Goal: Information Seeking & Learning: Find specific fact

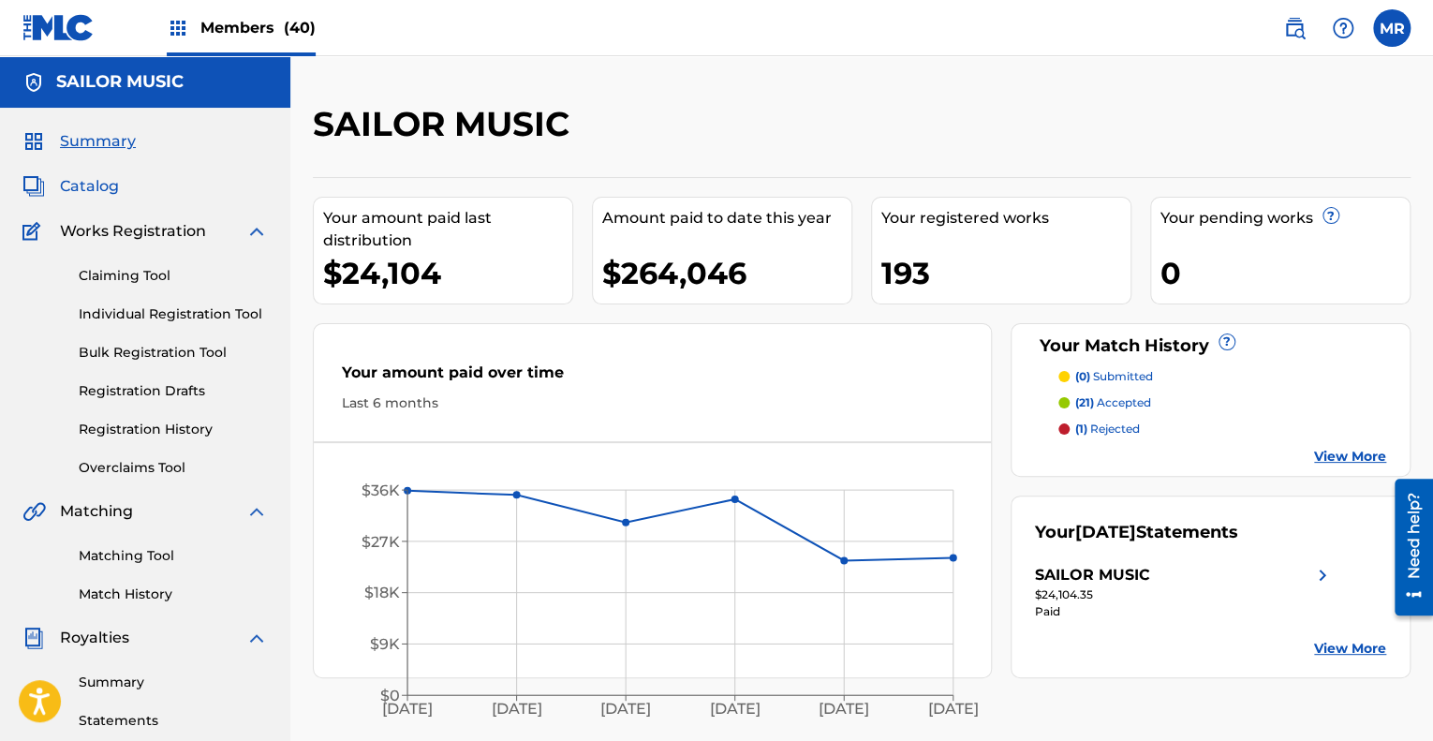
click at [109, 188] on span "Catalog" at bounding box center [89, 186] width 59 height 22
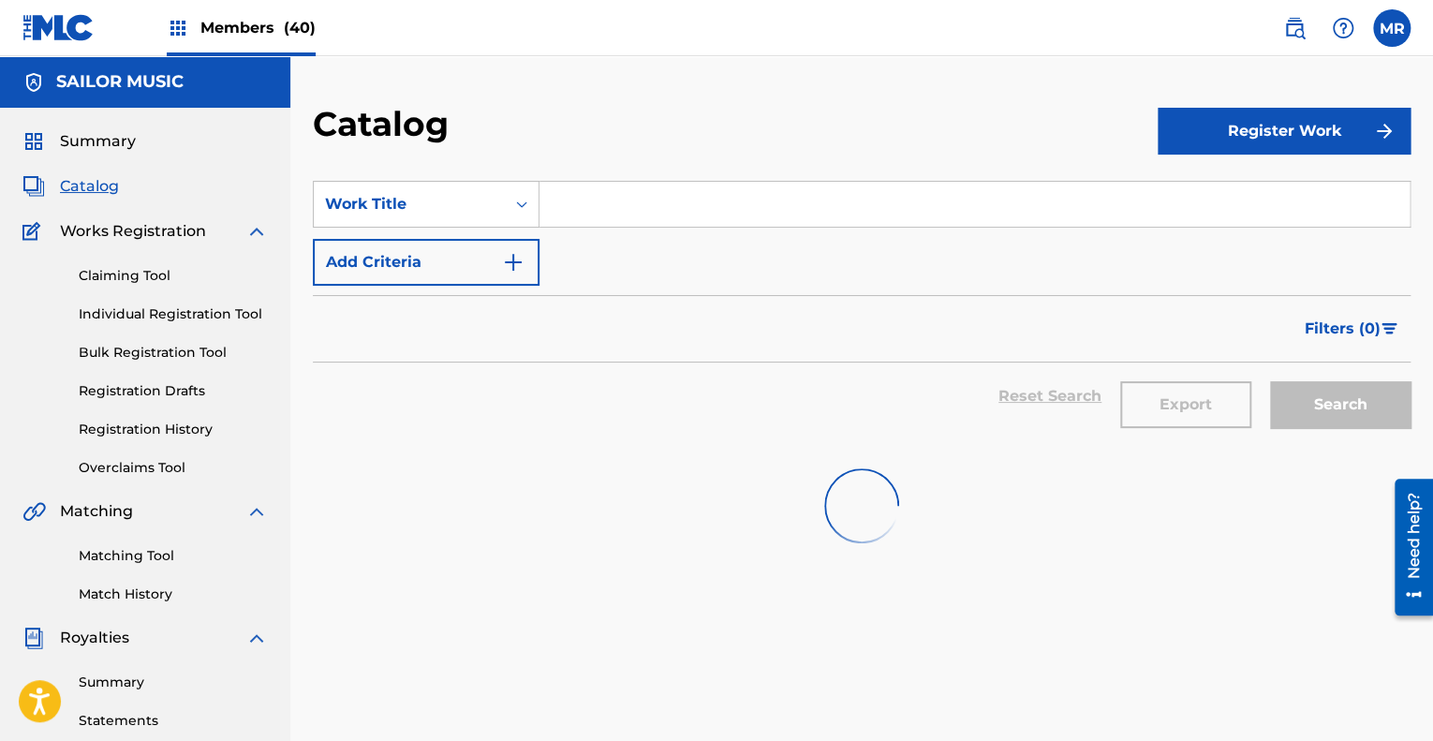
click at [633, 201] on input "Search Form" at bounding box center [974, 204] width 870 height 45
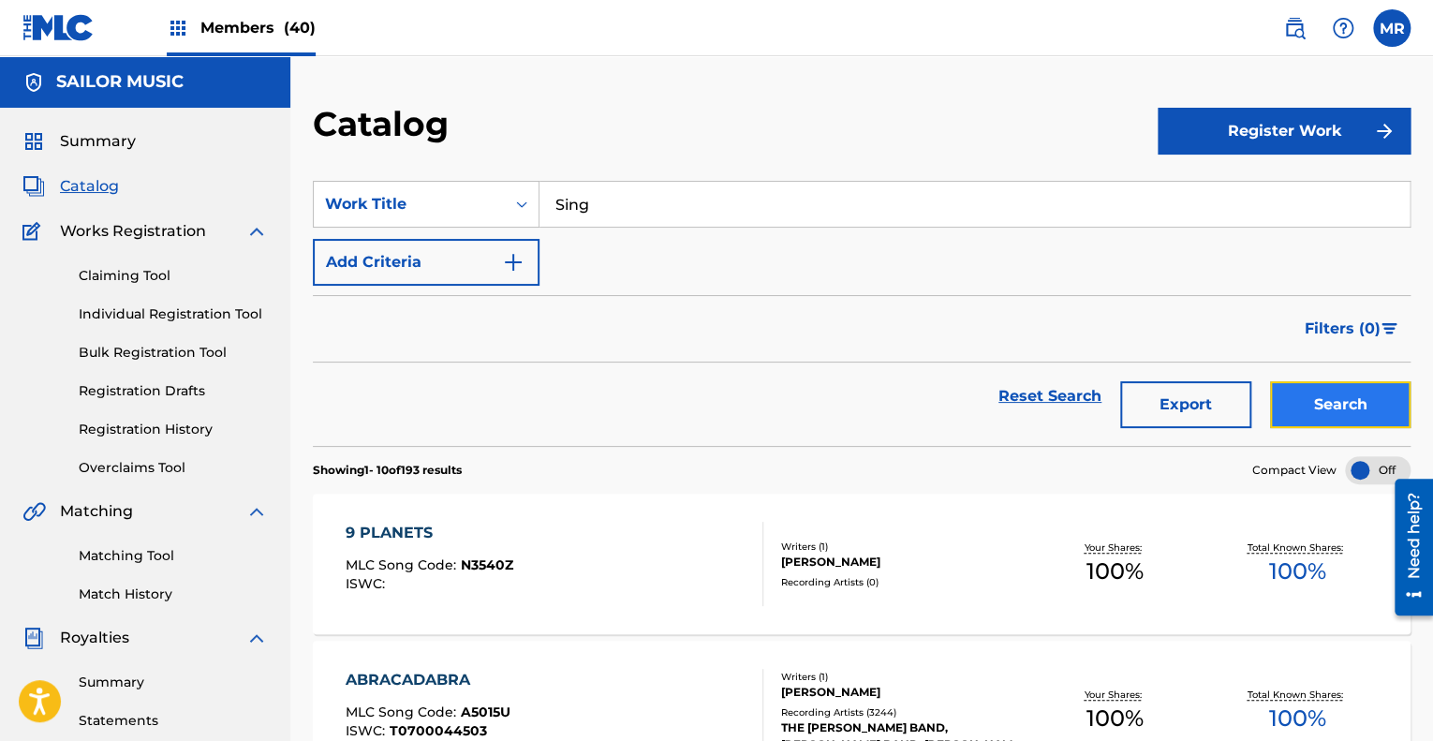
click at [1353, 400] on button "Search" at bounding box center [1340, 404] width 140 height 47
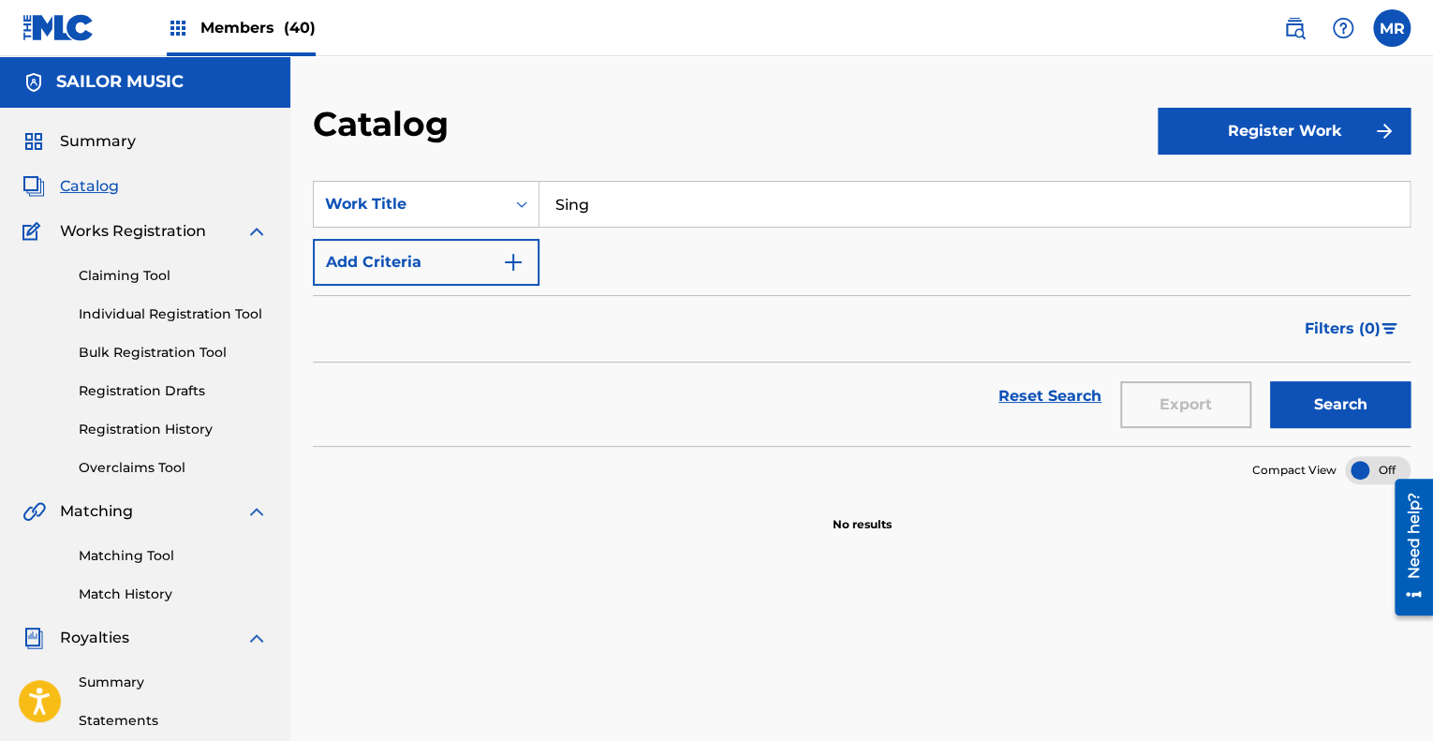
click at [611, 218] on input "Sing" at bounding box center [974, 204] width 870 height 45
type input "S"
type input "Abra"
click at [1318, 400] on button "Search" at bounding box center [1340, 404] width 140 height 47
click at [1291, 26] on img at bounding box center [1294, 28] width 22 height 22
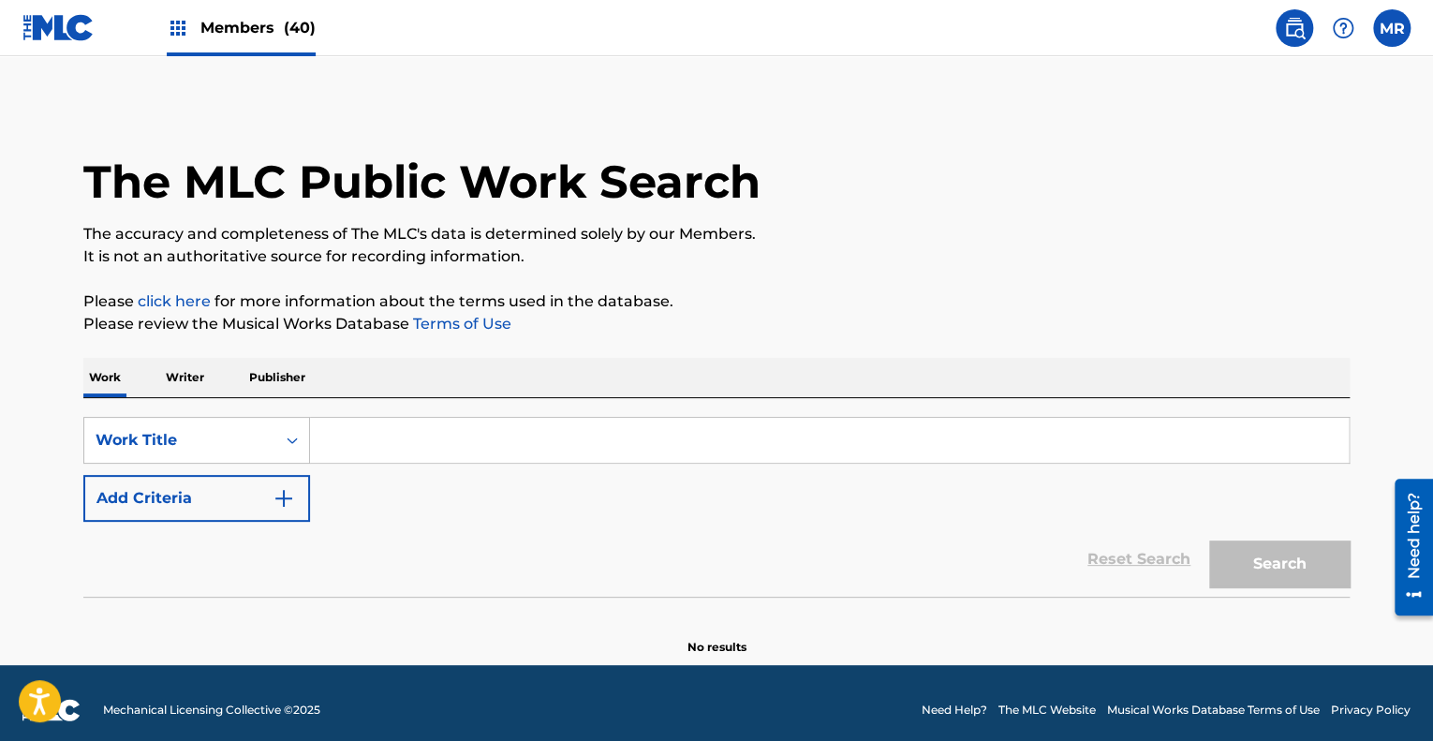
click at [333, 435] on input "Search Form" at bounding box center [829, 440] width 1038 height 45
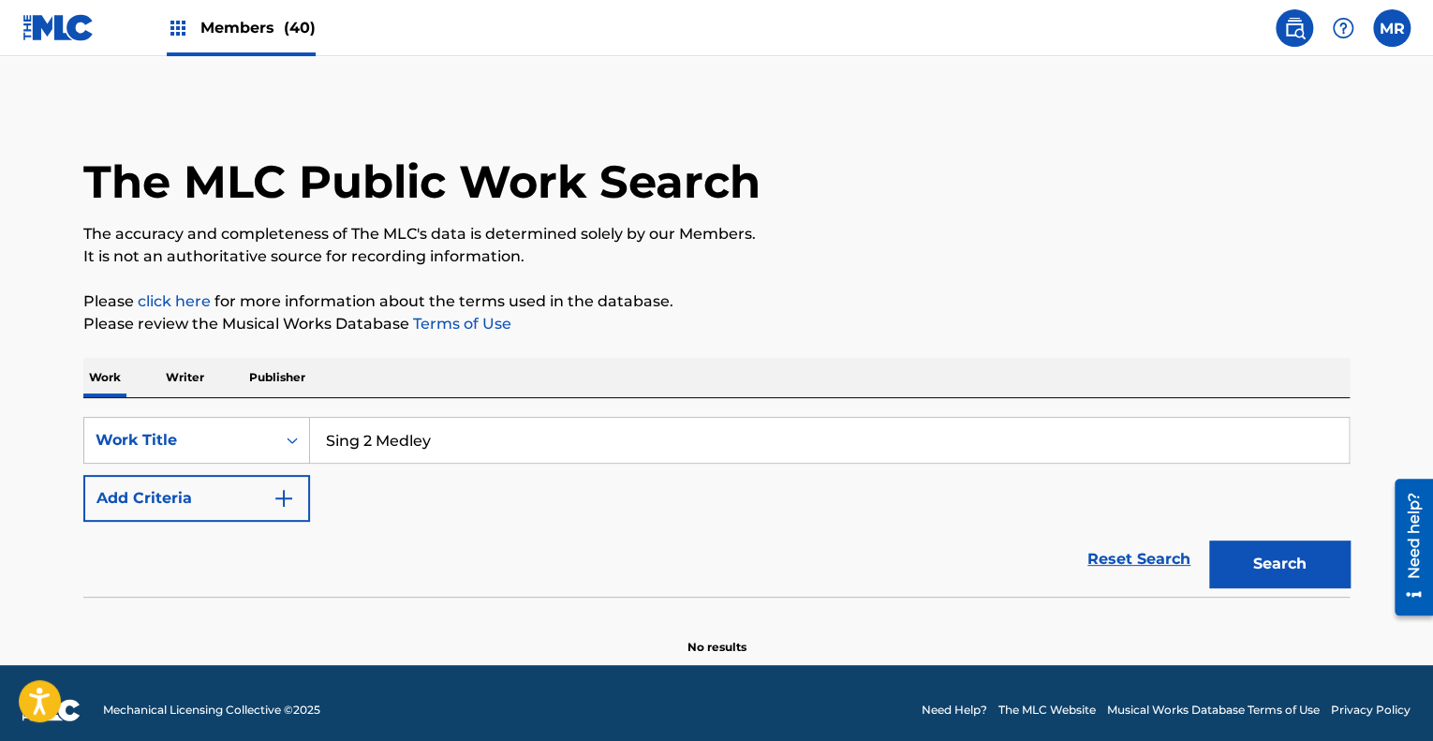
type input "Sing 2 Medley"
click at [1209, 540] on button "Search" at bounding box center [1279, 563] width 140 height 47
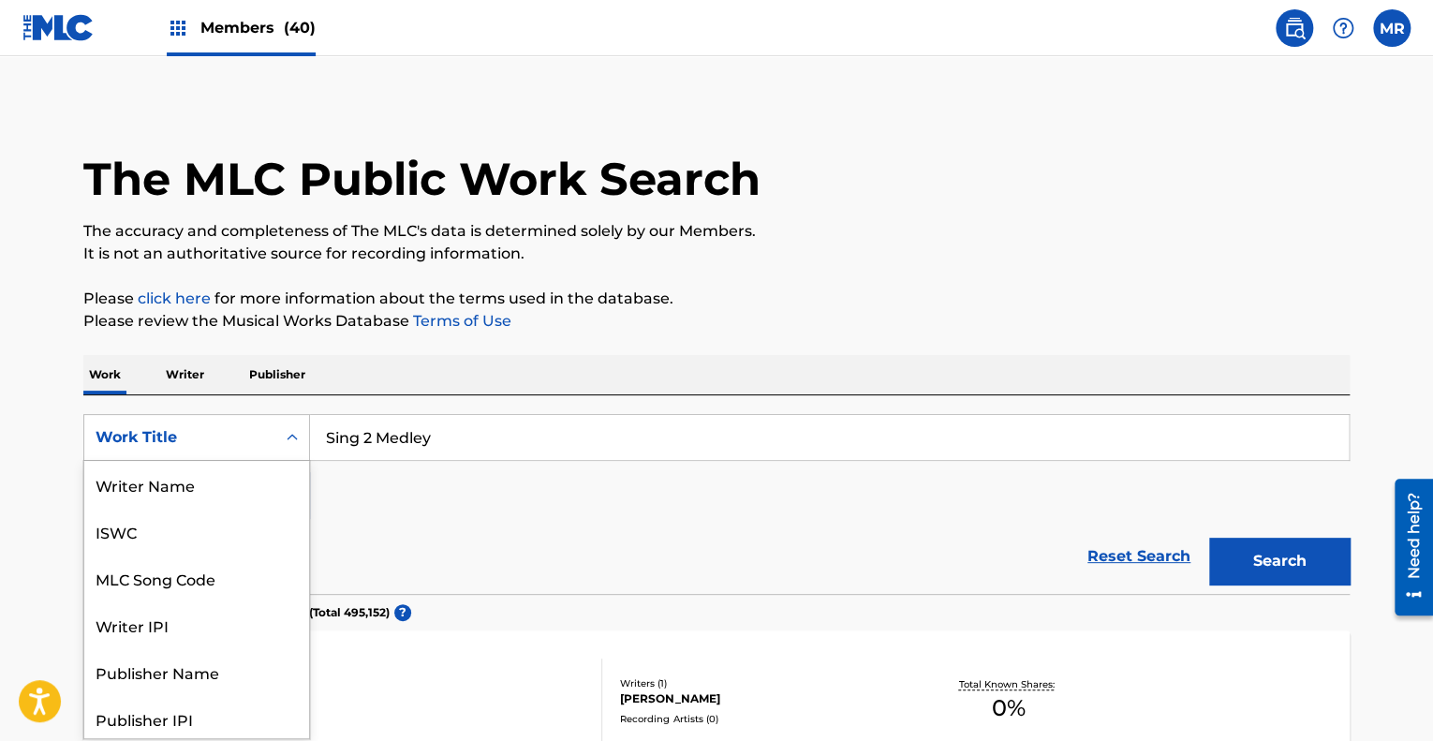
scroll to position [4, 0]
click at [288, 444] on icon "Search Form" at bounding box center [292, 436] width 19 height 19
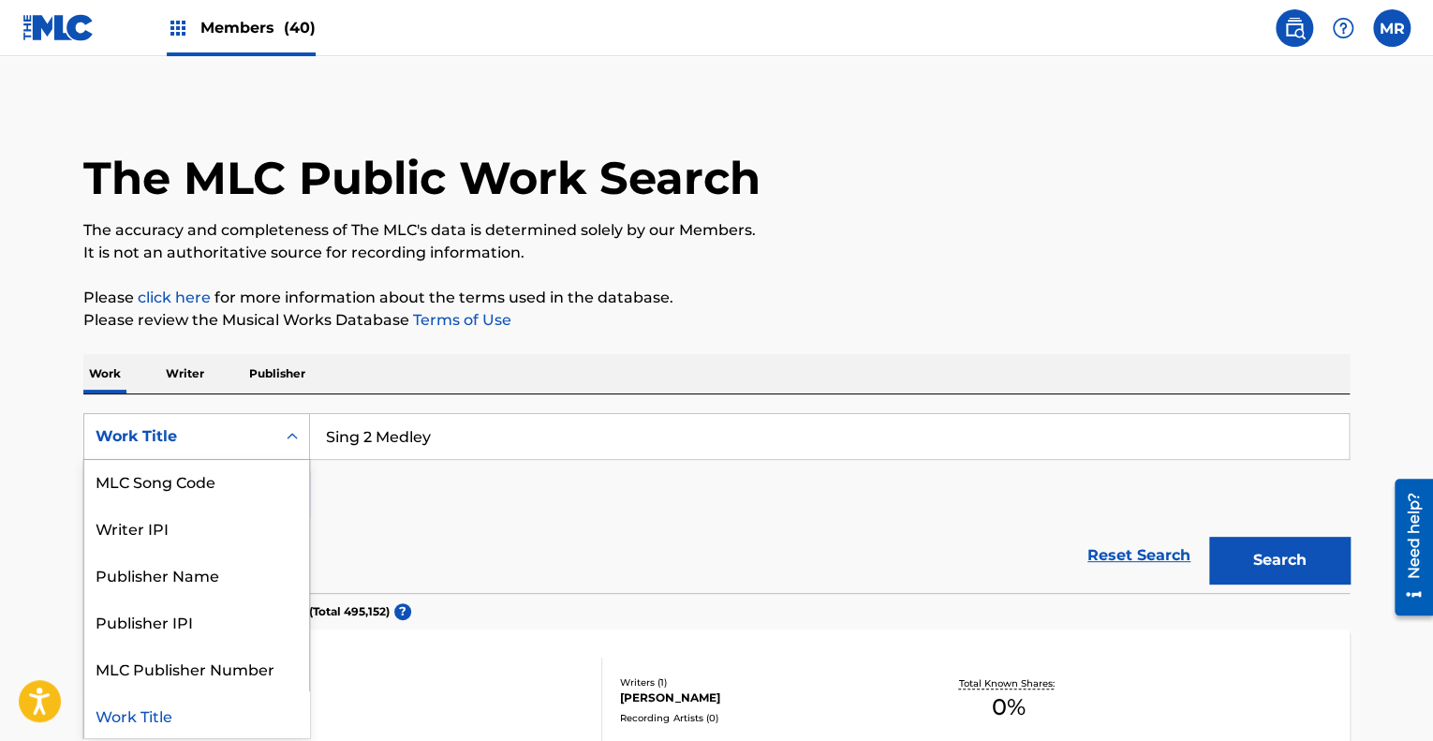
scroll to position [0, 0]
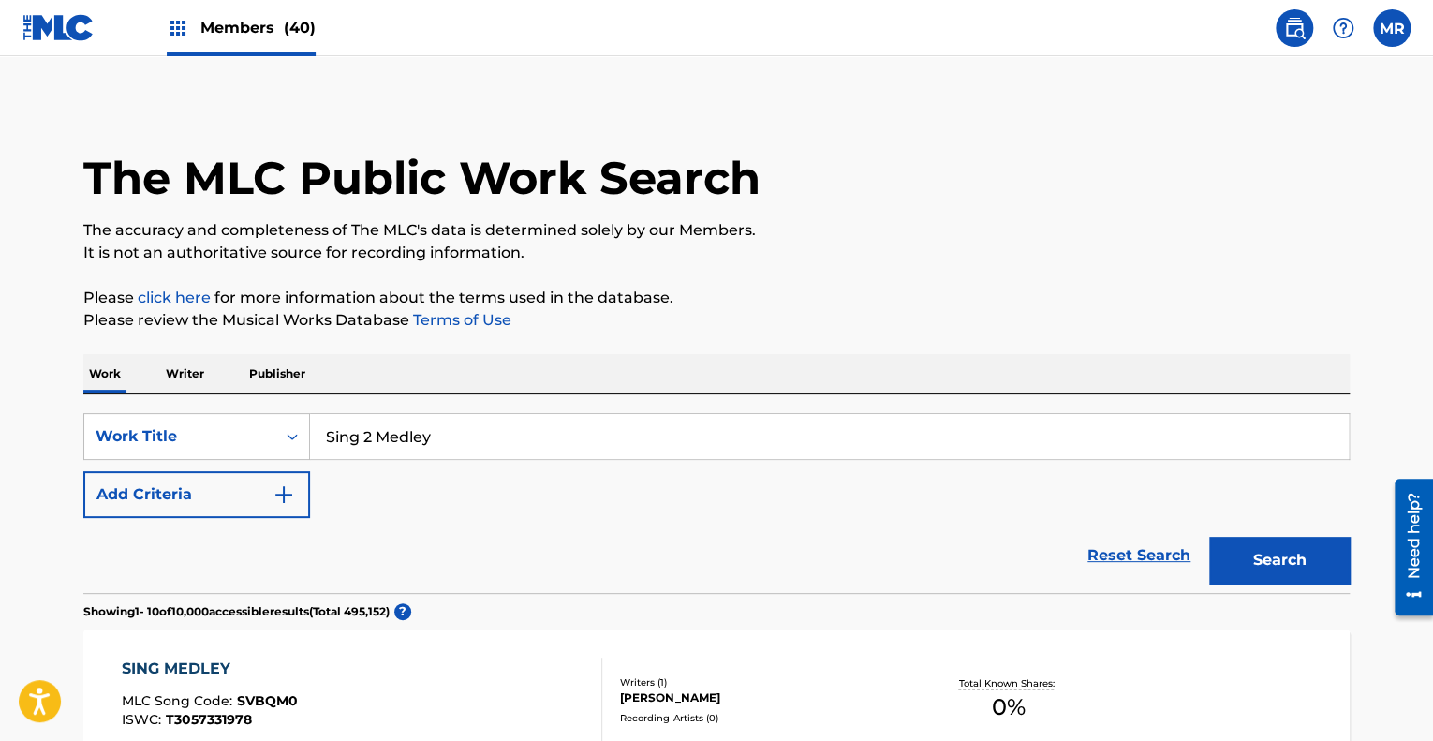
click at [405, 500] on div "SearchWithCriteria685ac514-b0ed-465a-81f7-8524d3b4fc46 Work Title Sing 2 Medley…" at bounding box center [716, 465] width 1266 height 105
click at [286, 492] on img "Search Form" at bounding box center [283, 494] width 22 height 22
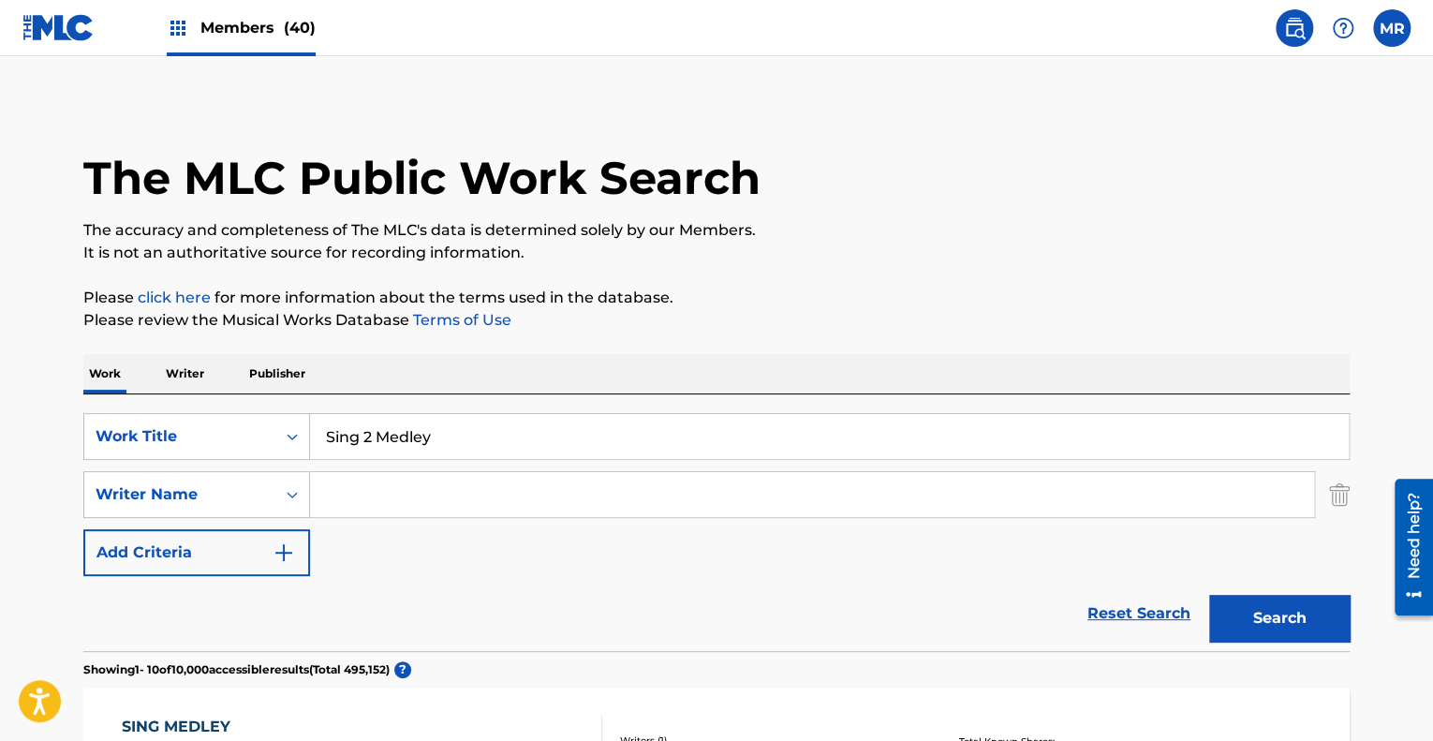
click at [345, 493] on input "Search Form" at bounding box center [812, 494] width 1004 height 45
type input "Steve Miller"
click at [1209, 595] on button "Search" at bounding box center [1279, 618] width 140 height 47
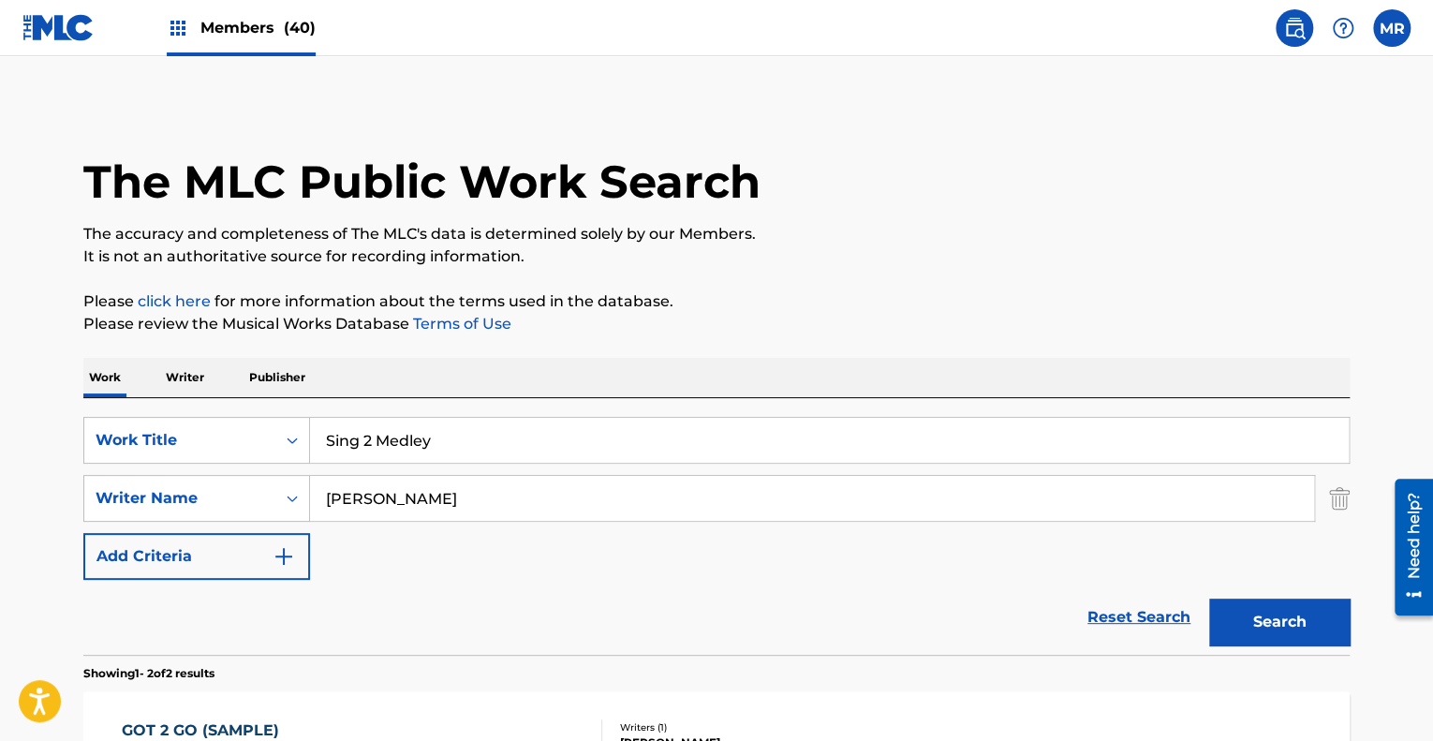
click at [454, 442] on input "Sing 2 Medley" at bounding box center [829, 440] width 1038 height 45
paste input "Audition"
type input "Sing 2 Audition Medley"
click at [449, 492] on input "Steve Miller" at bounding box center [812, 498] width 1004 height 45
type input "S"
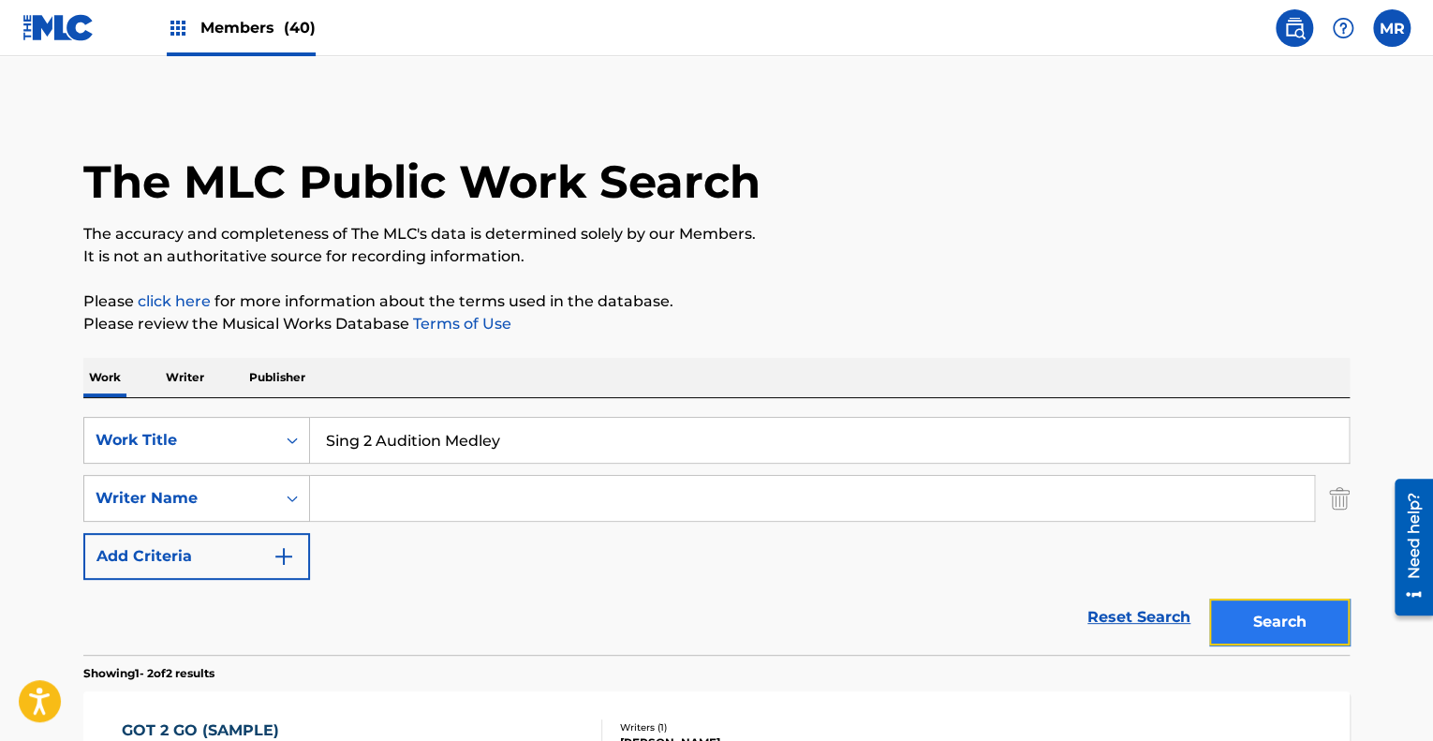
click at [1260, 614] on button "Search" at bounding box center [1279, 621] width 140 height 47
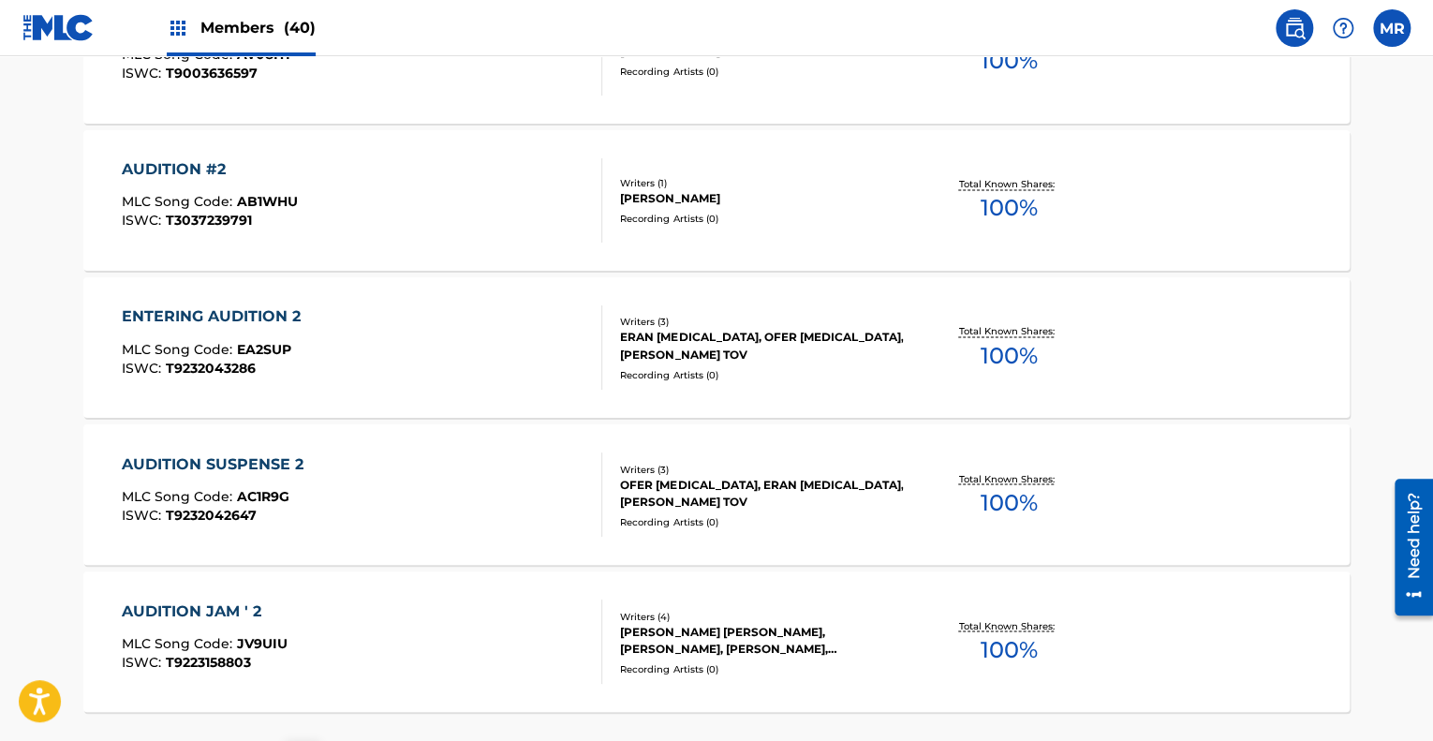
scroll to position [1609, 0]
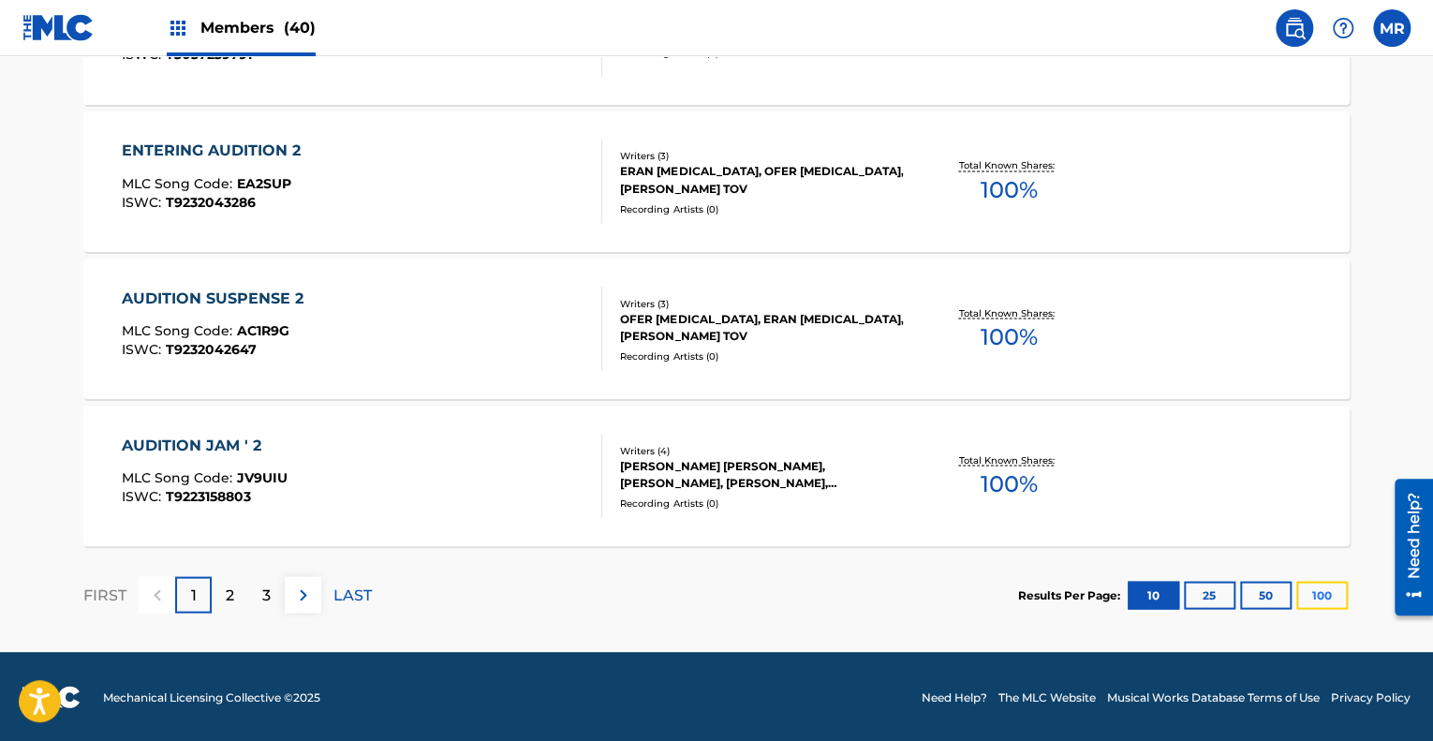
click at [1315, 584] on button "100" at bounding box center [1322, 595] width 52 height 28
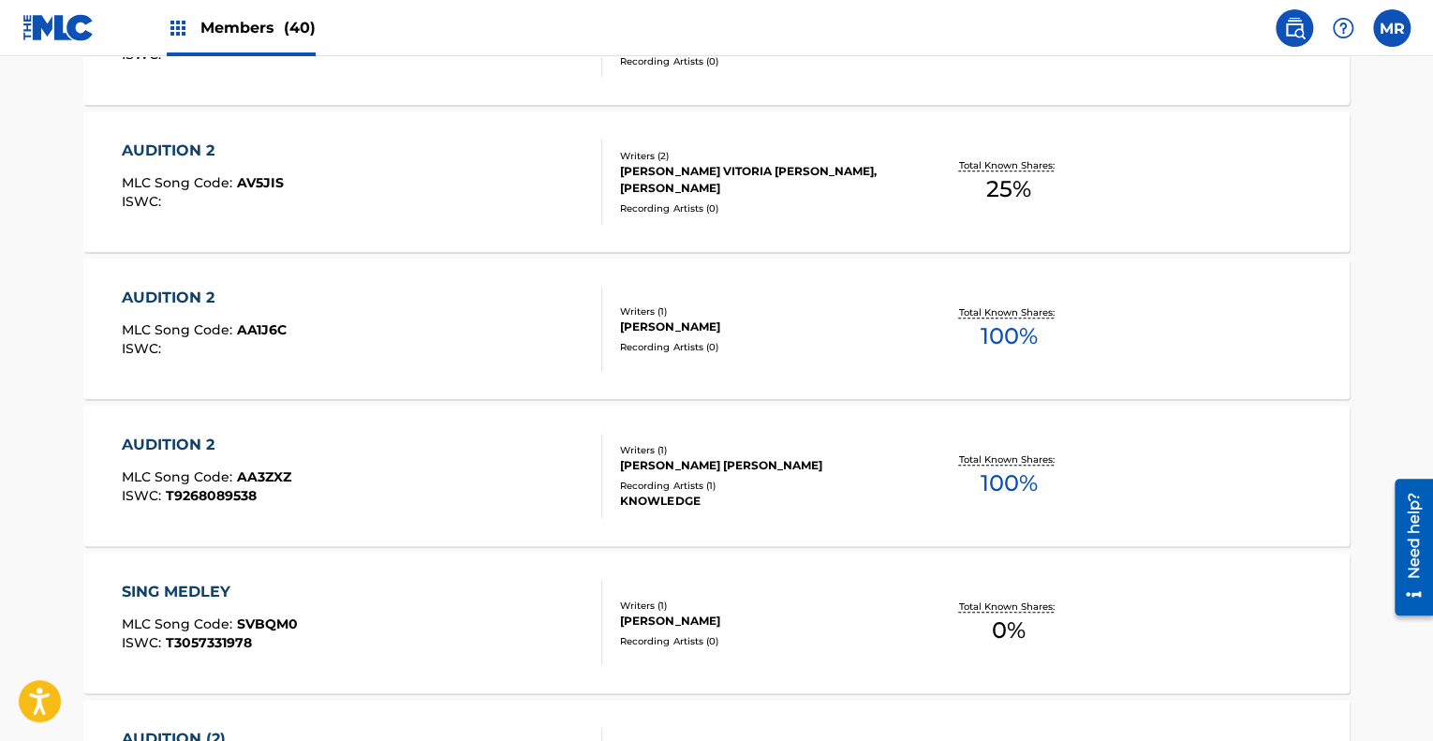
scroll to position [0, 0]
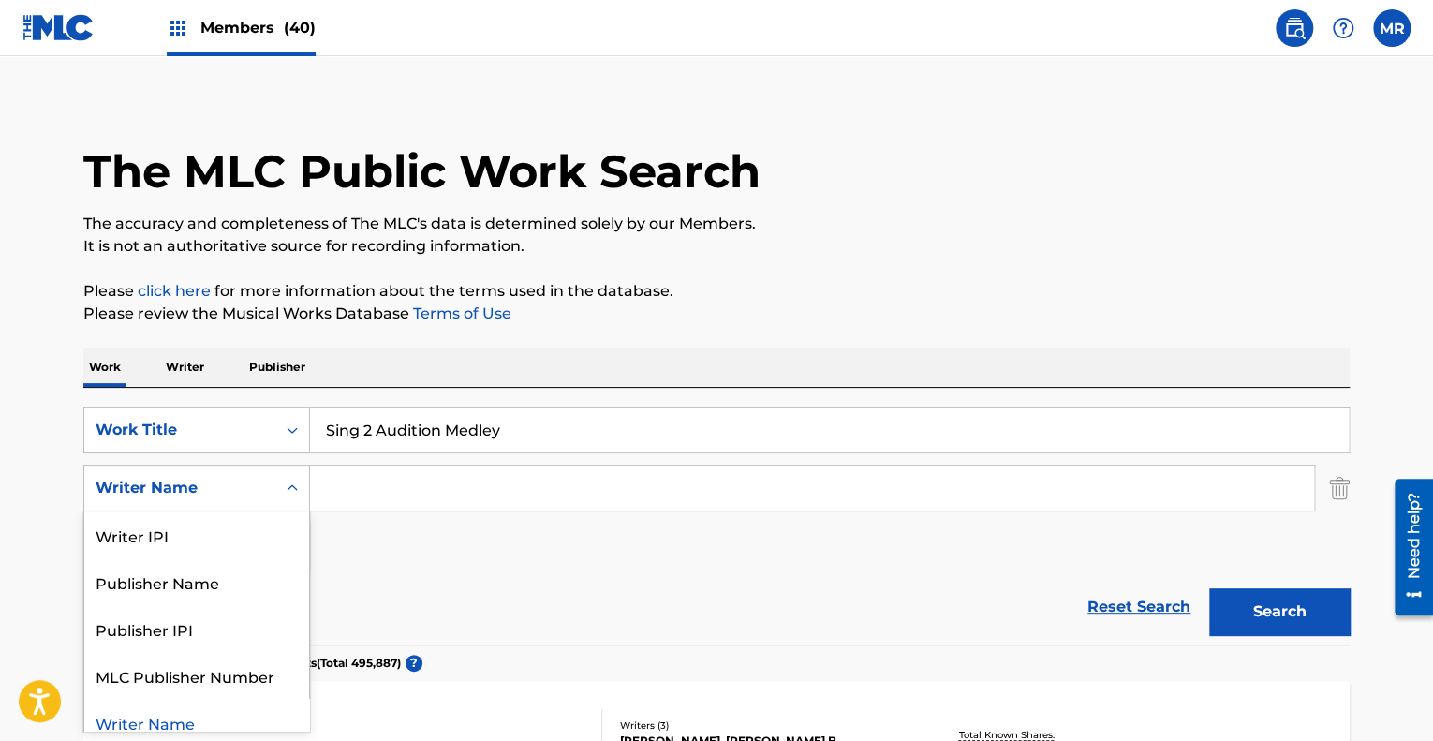
click at [292, 495] on div "Search Form" at bounding box center [292, 488] width 34 height 34
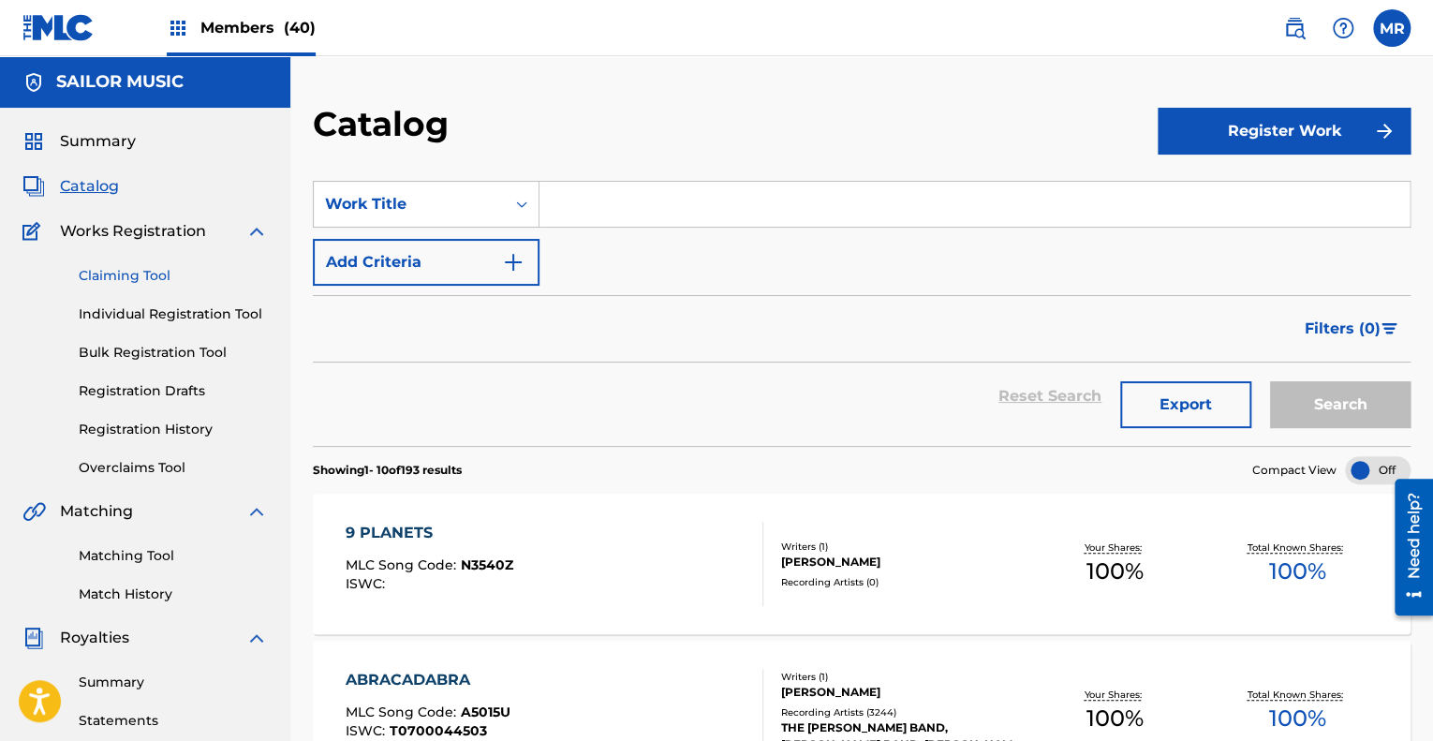
click at [114, 276] on link "Claiming Tool" at bounding box center [173, 276] width 189 height 20
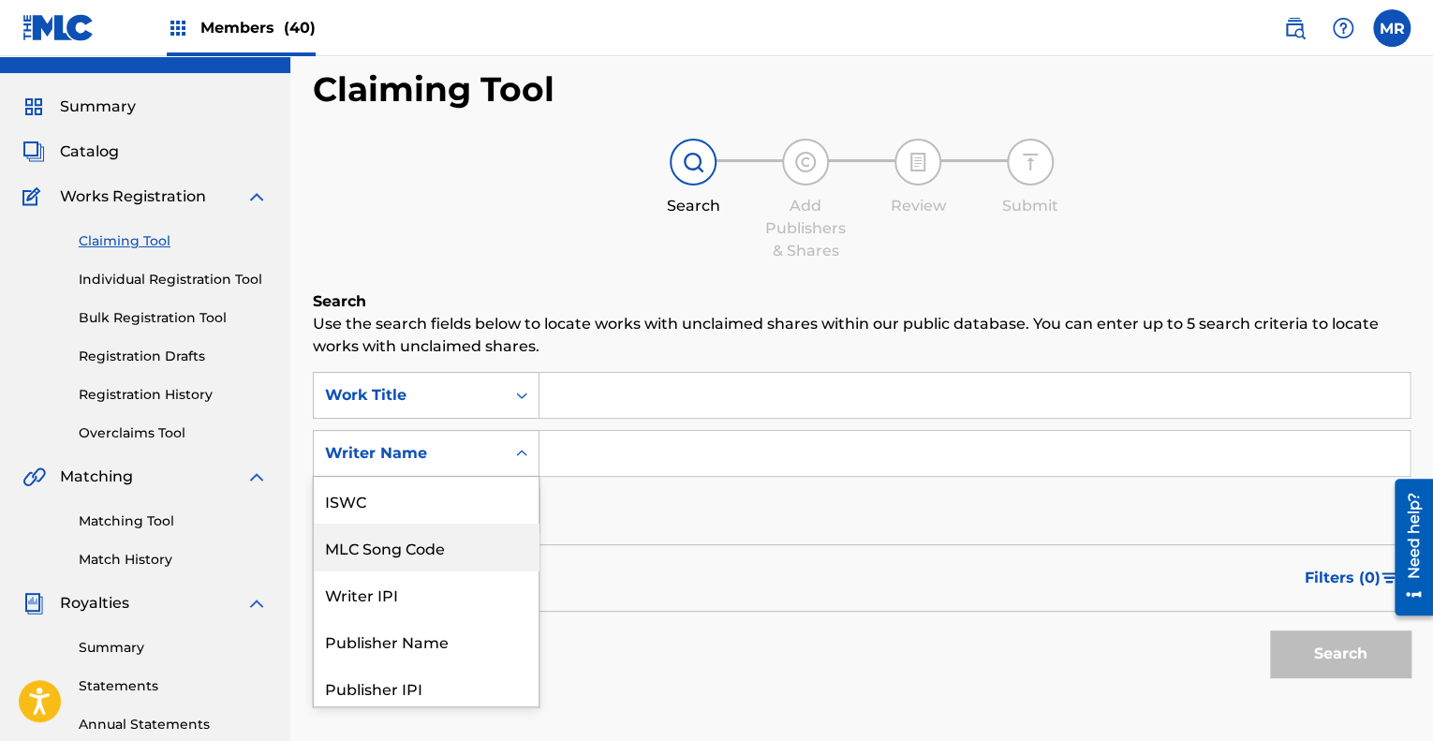
scroll to position [52, 0]
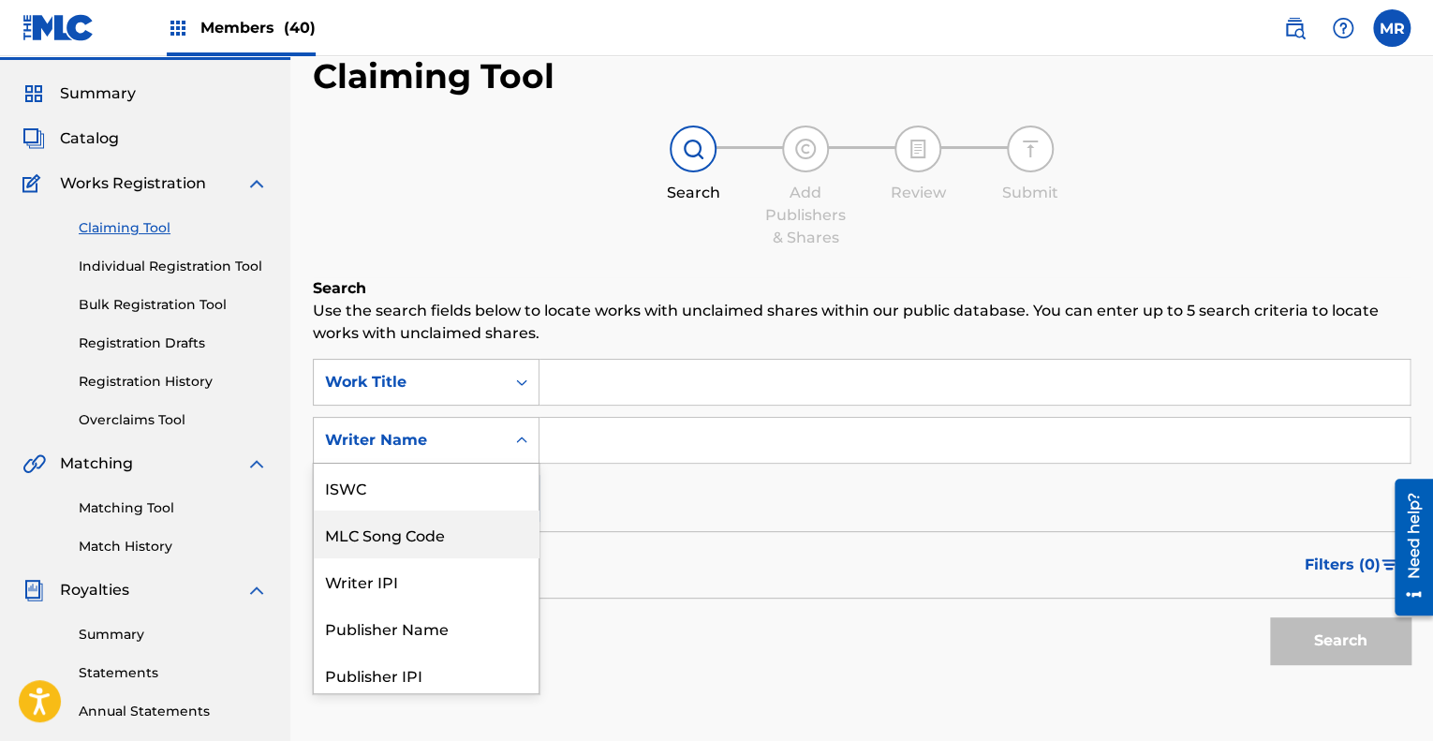
click at [493, 464] on div "7 results available. Use Up and Down to choose options, press Enter to select t…" at bounding box center [426, 440] width 227 height 47
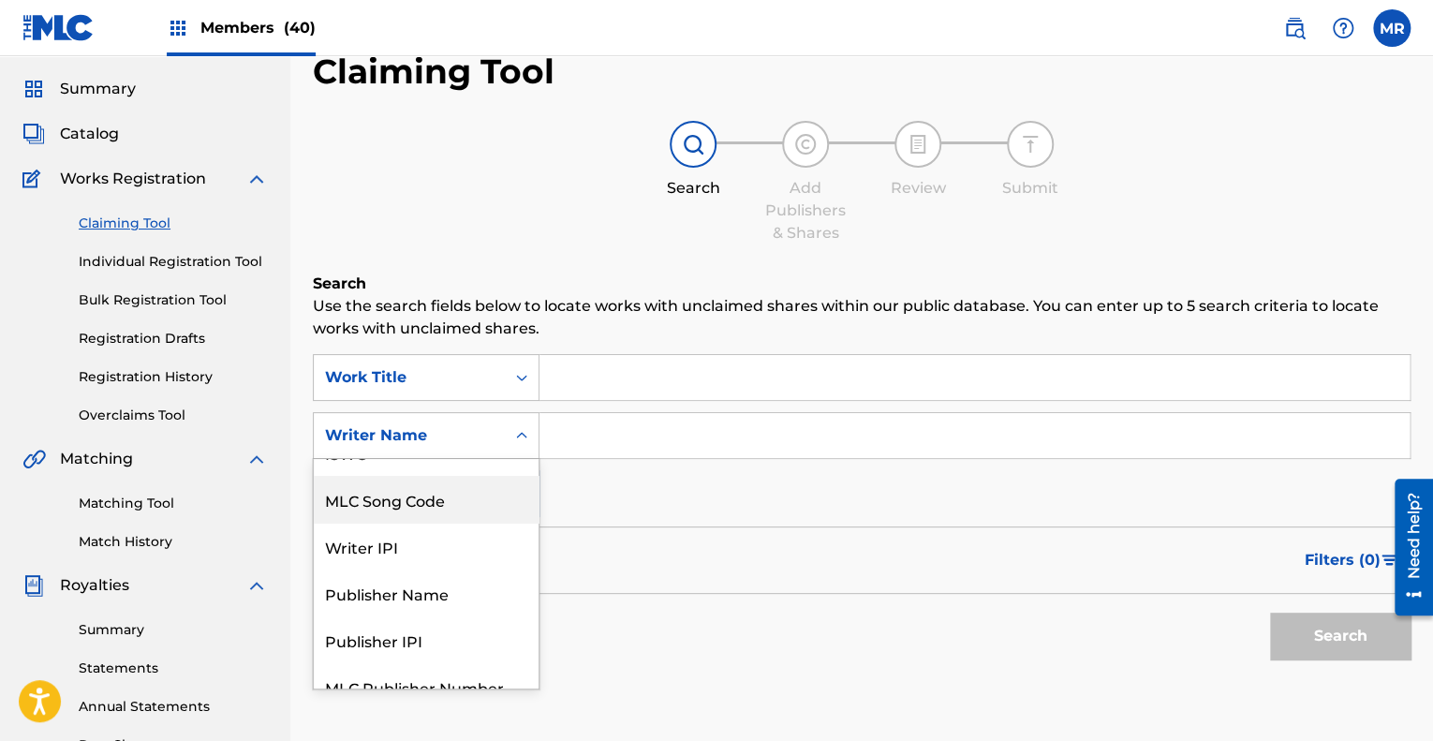
scroll to position [0, 0]
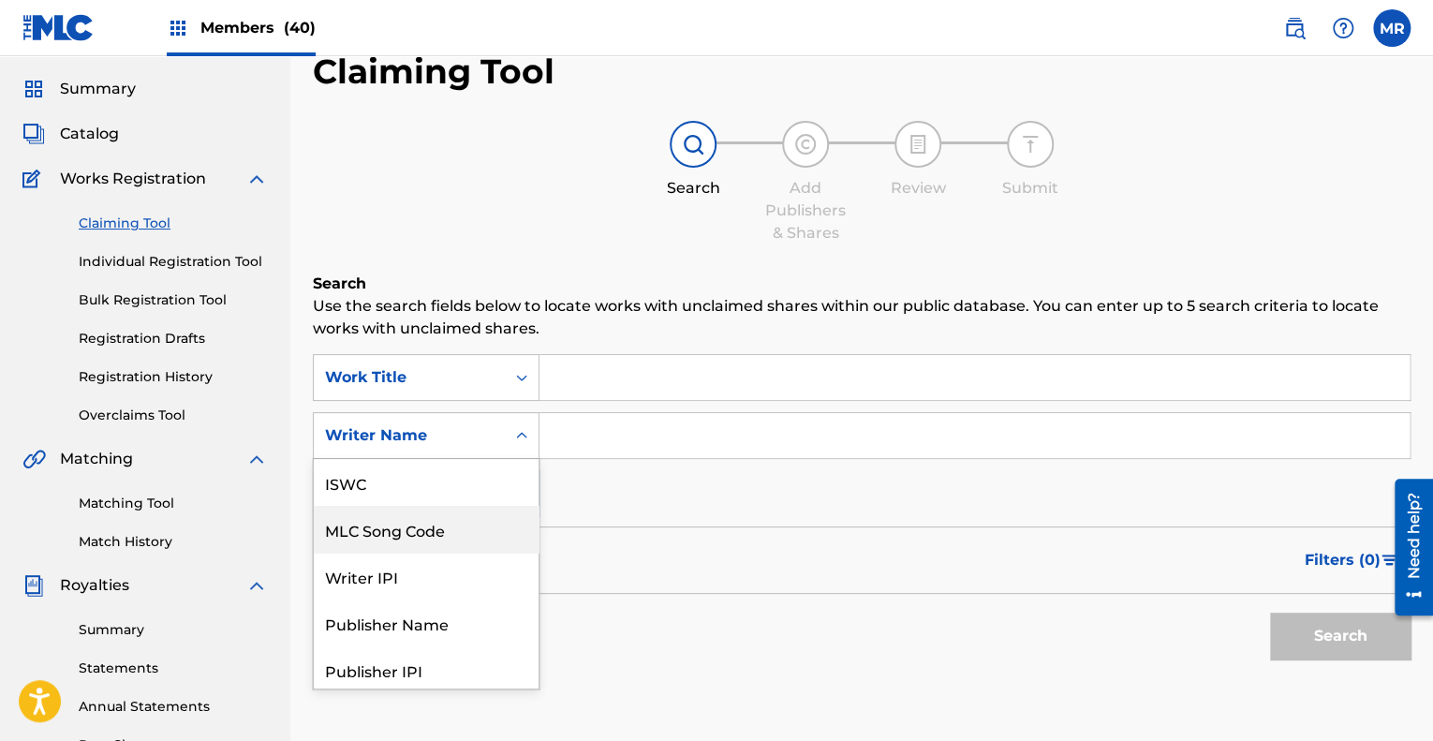
click at [502, 223] on div "Search Add Publishers & Shares Review Submit" at bounding box center [861, 183] width 1097 height 124
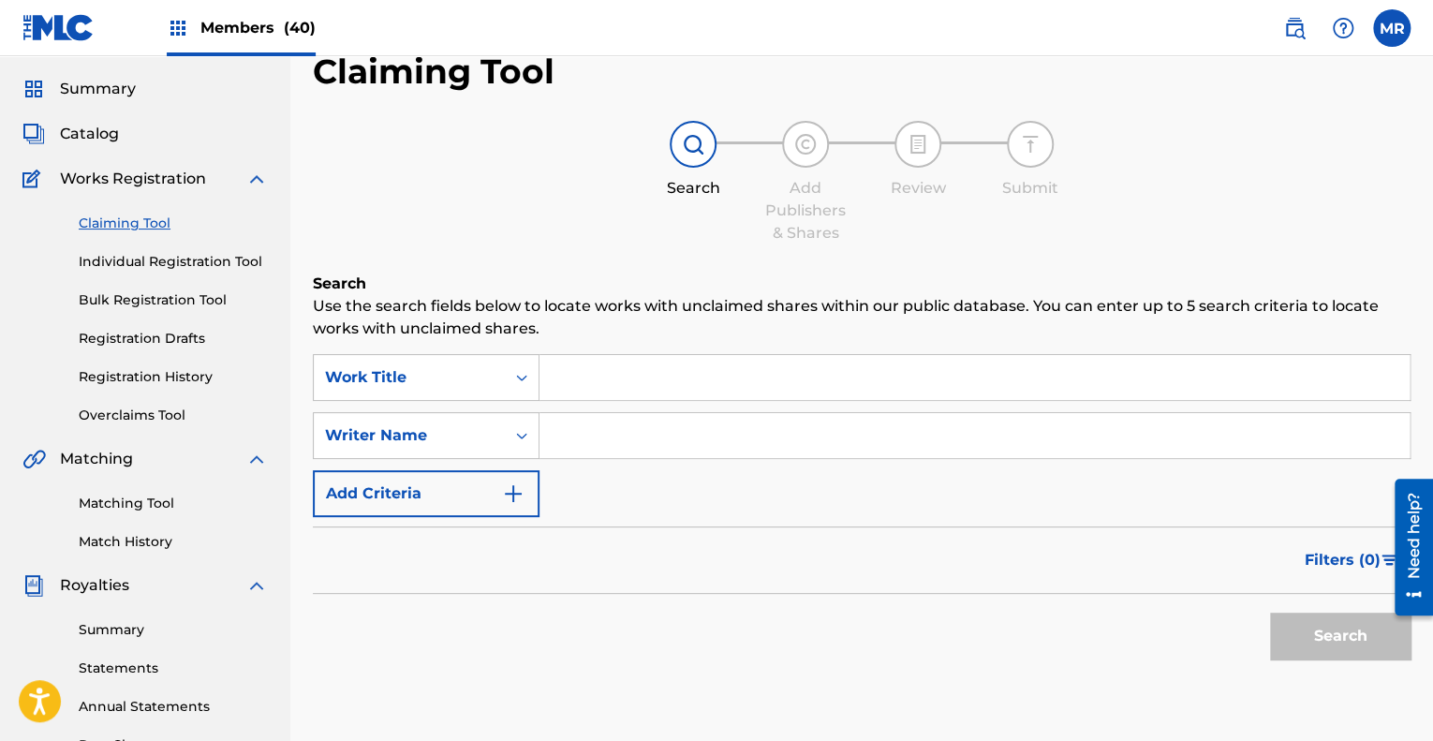
click at [576, 381] on input "Search Form" at bounding box center [974, 377] width 870 height 45
click at [1348, 632] on button "Search" at bounding box center [1340, 635] width 140 height 47
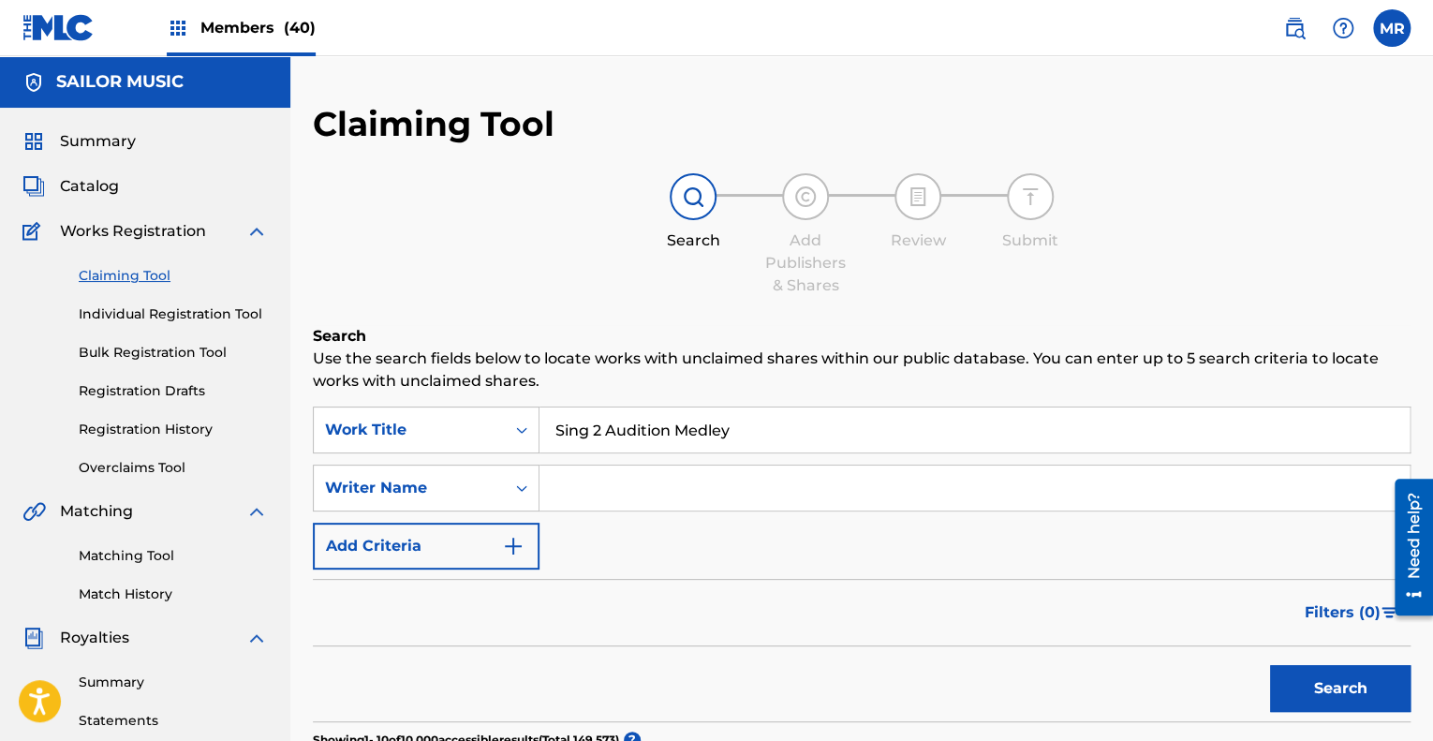
click at [736, 437] on input "Sing 2 Audition Medley" at bounding box center [974, 429] width 870 height 45
type input ""Sing 2 Audition Medley""
click at [1270, 665] on button "Search" at bounding box center [1340, 688] width 140 height 47
click at [787, 444] on input ""Sing 2 Audition Medley"" at bounding box center [974, 429] width 870 height 45
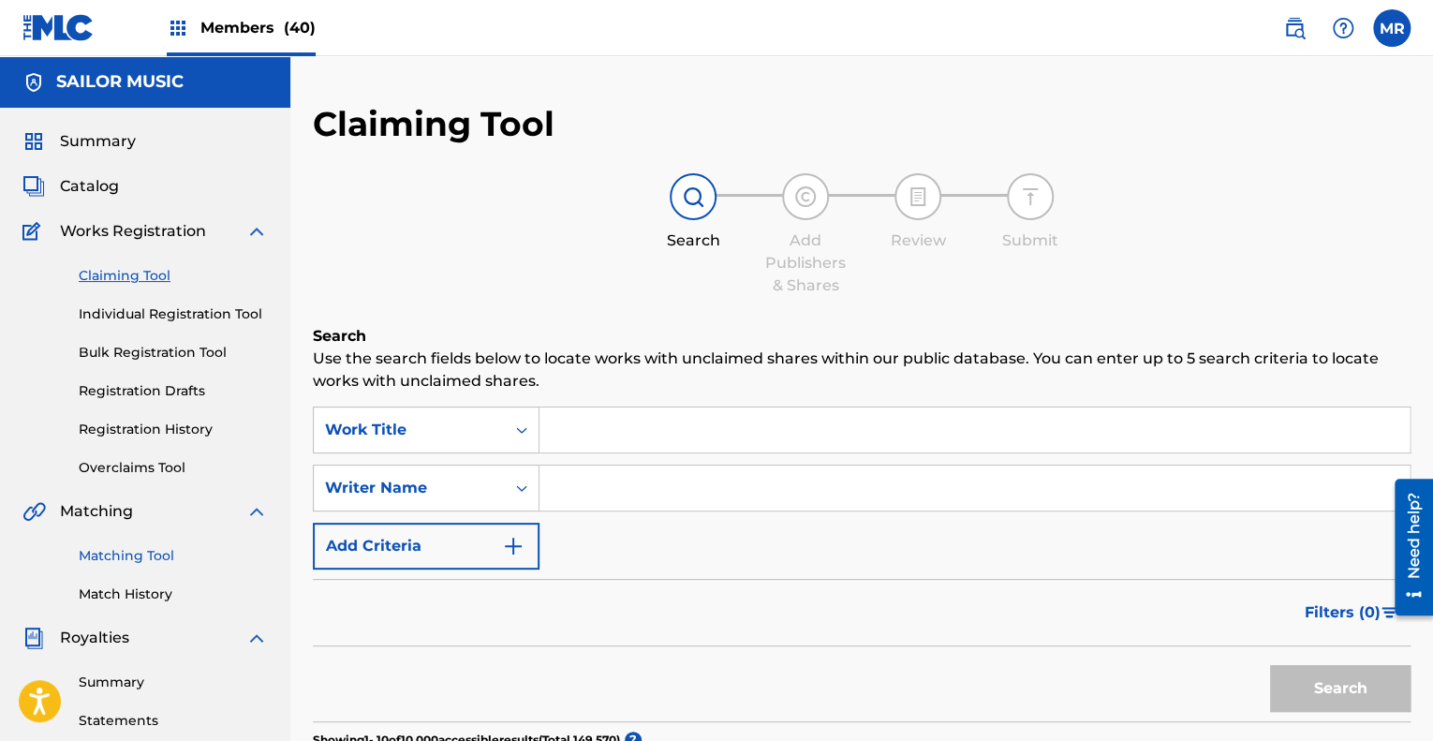
click at [149, 557] on link "Matching Tool" at bounding box center [173, 556] width 189 height 20
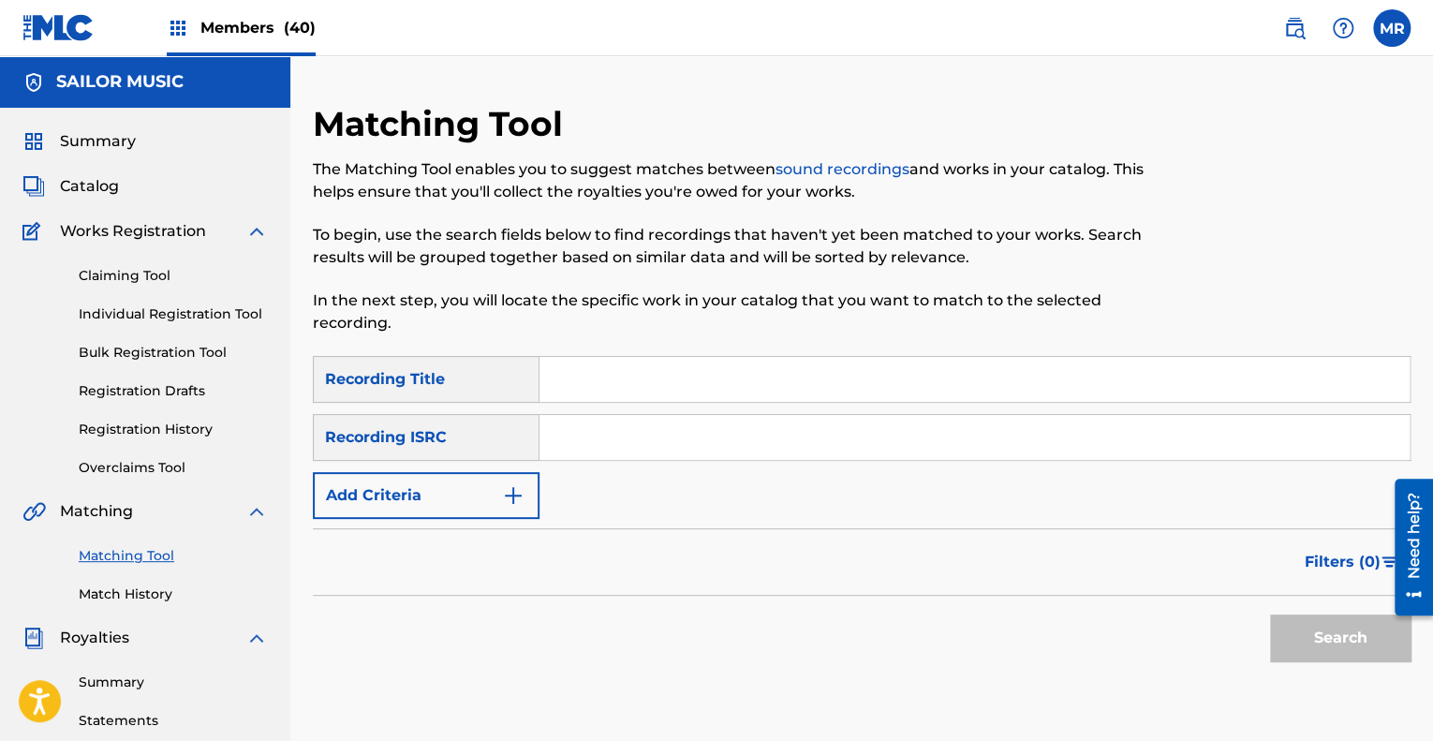
click at [585, 435] on input "Search Form" at bounding box center [974, 437] width 870 height 45
paste input "USQ4E2101099"
type input "USQ4E2101099"
click at [1337, 635] on button "Search" at bounding box center [1340, 637] width 140 height 47
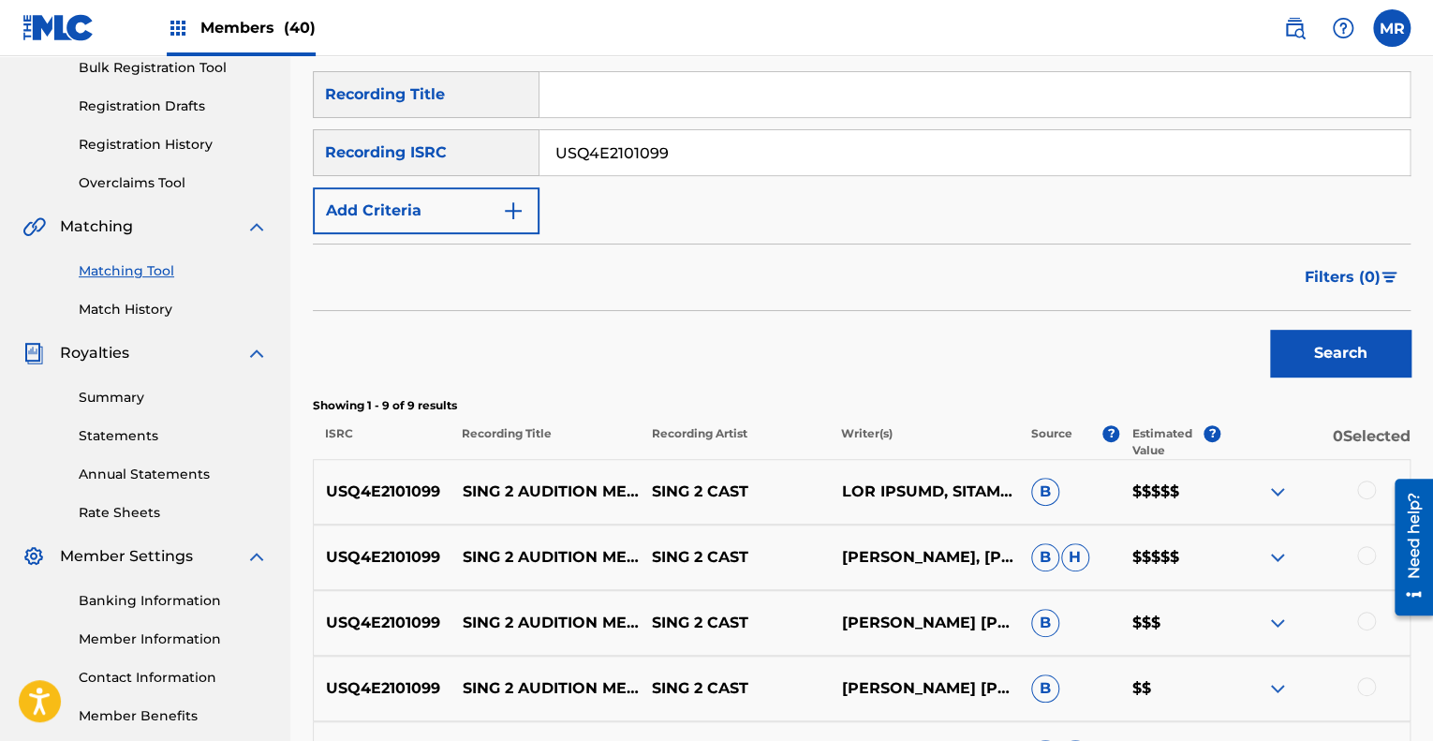
scroll to position [289, 0]
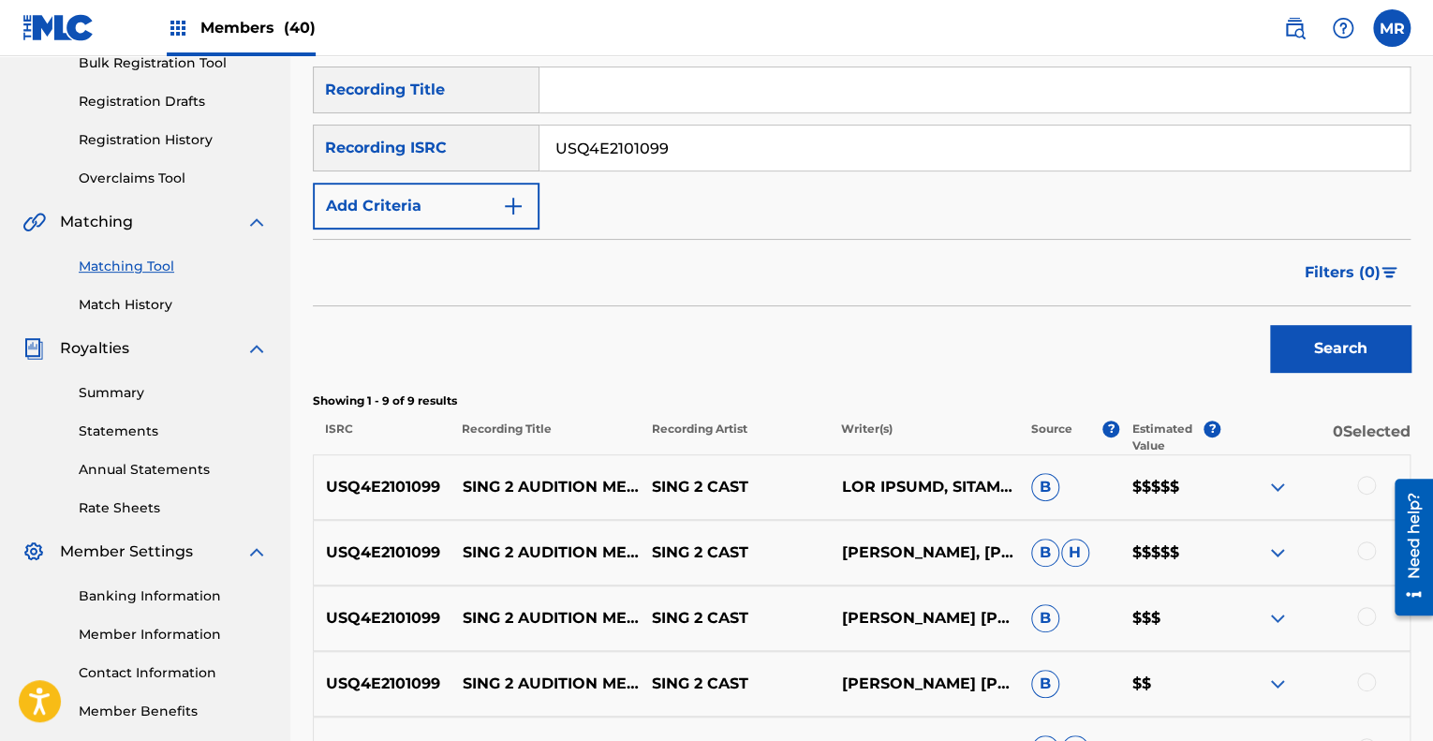
click at [733, 497] on div "USQ4E2101099 SING 2 AUDITION MEDLEY SING 2 CAST B $$$$$" at bounding box center [861, 487] width 1097 height 66
click at [723, 479] on p "SING 2 CAST" at bounding box center [734, 487] width 189 height 22
click at [1277, 482] on img at bounding box center [1277, 487] width 22 height 22
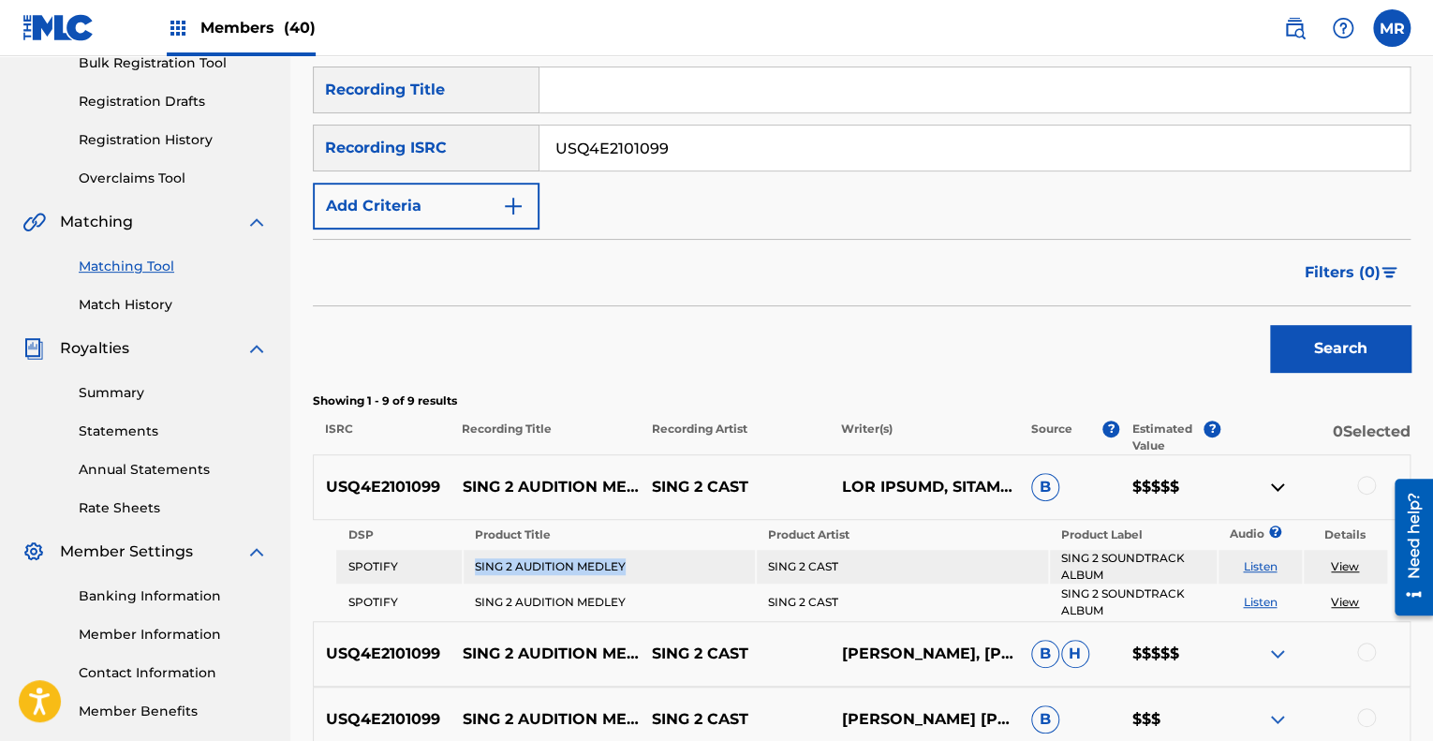
drag, startPoint x: 630, startPoint y: 563, endPoint x: 472, endPoint y: 571, distance: 158.5
click at [472, 571] on td "SING 2 AUDITION MEDLEY" at bounding box center [609, 567] width 291 height 34
copy td "SING 2 AUDITION MEDLEY"
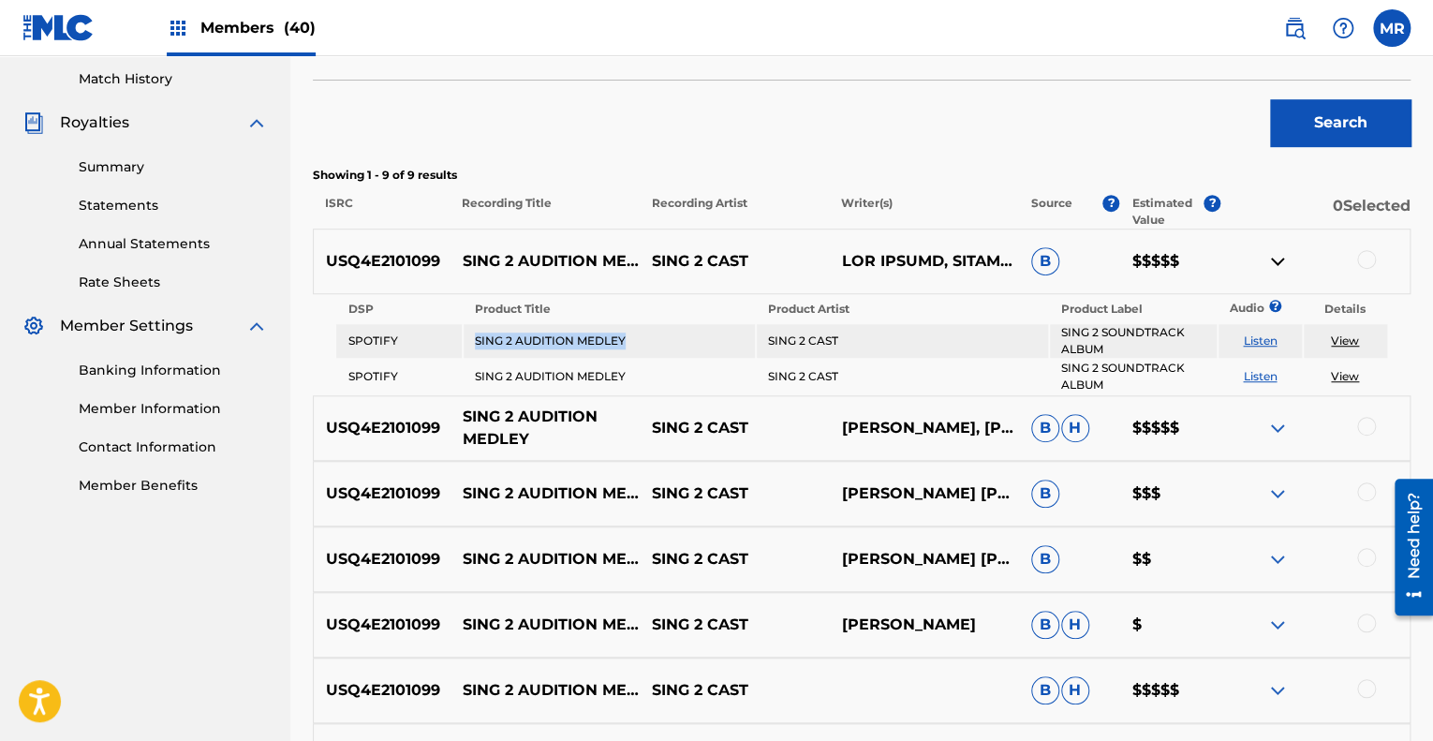
scroll to position [517, 0]
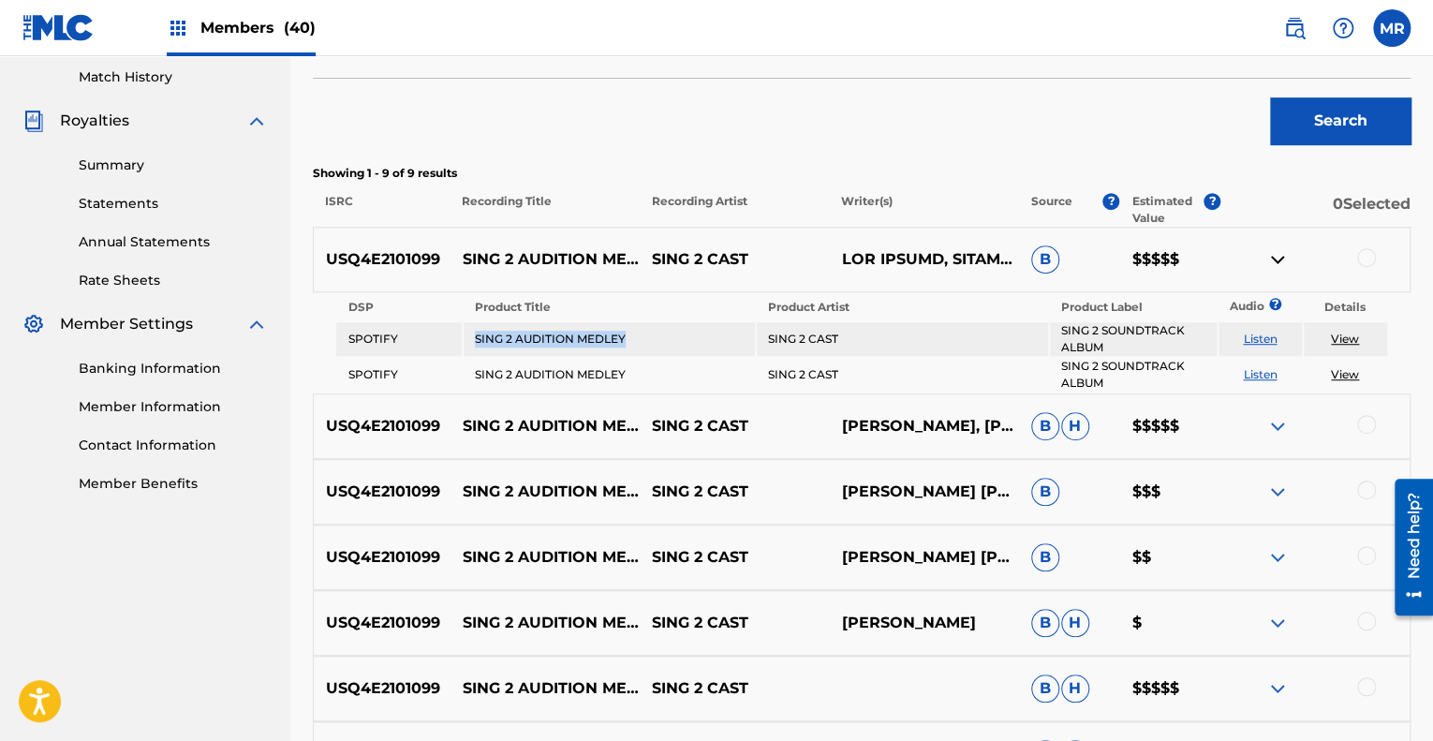
click at [1343, 334] on link "View" at bounding box center [1345, 338] width 28 height 14
drag, startPoint x: 532, startPoint y: 434, endPoint x: 459, endPoint y: 408, distance: 77.3
click at [459, 408] on p "SING 2 AUDITION MEDLEY" at bounding box center [544, 426] width 189 height 45
copy p "SING 2 AUDITION MEDLEY"
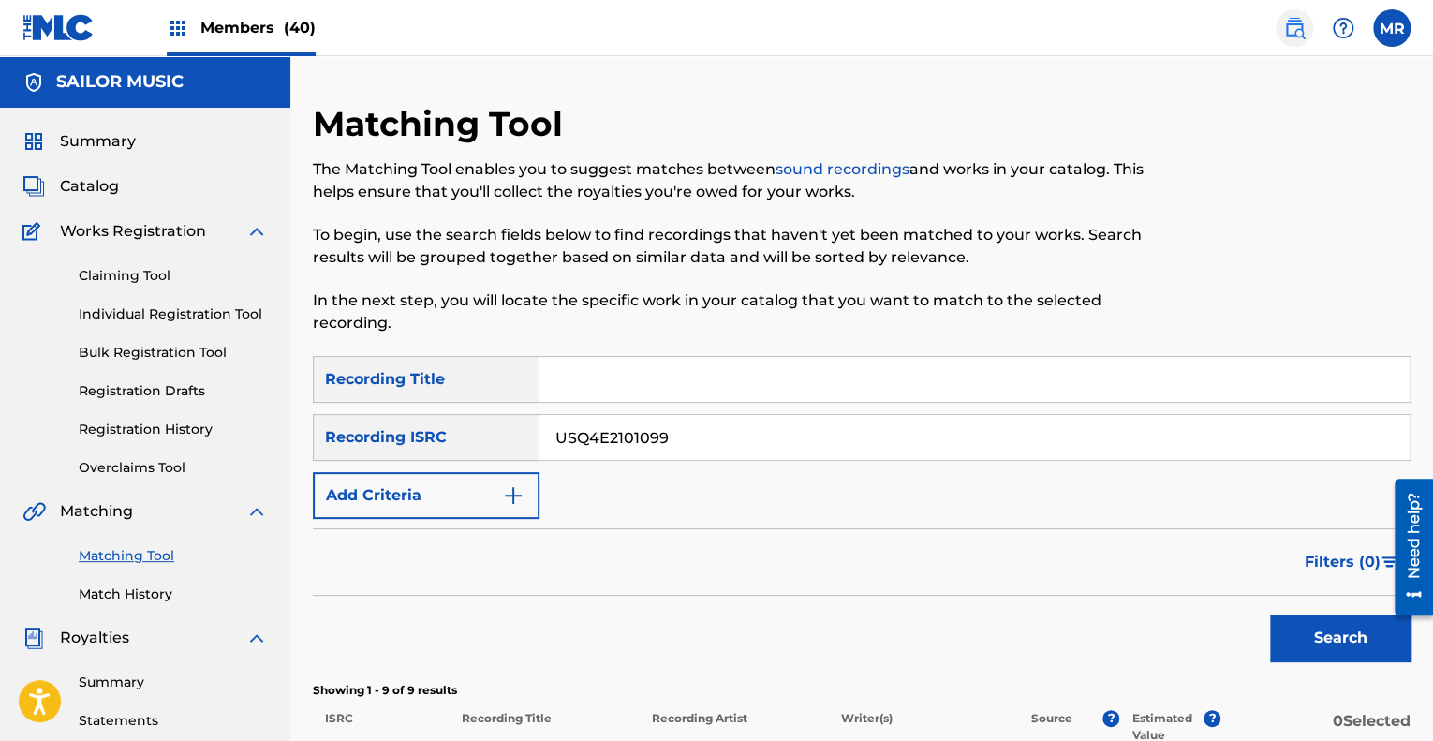
click at [1300, 32] on img at bounding box center [1294, 28] width 22 height 22
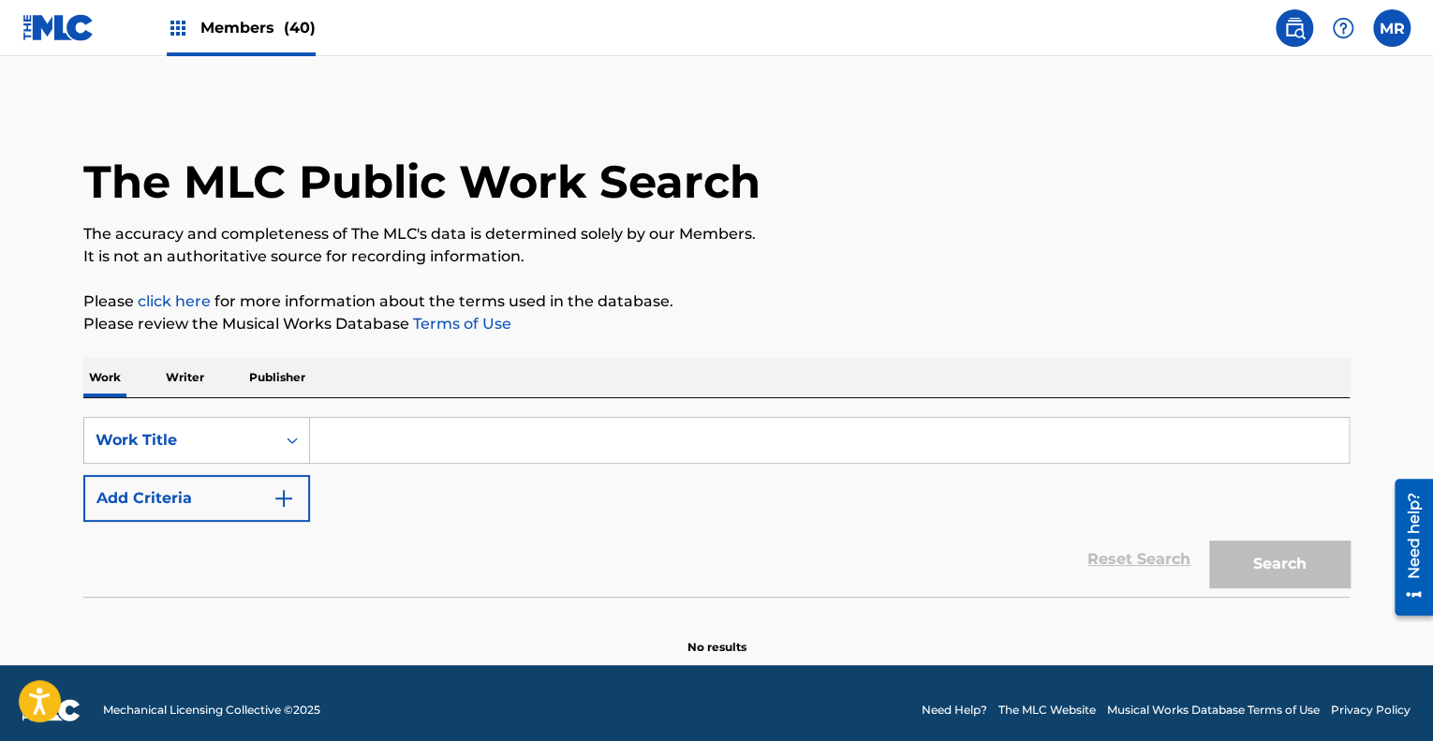
click at [363, 437] on input "Search Form" at bounding box center [829, 440] width 1038 height 45
paste input "SING 2 AUDITION MEDLEY"
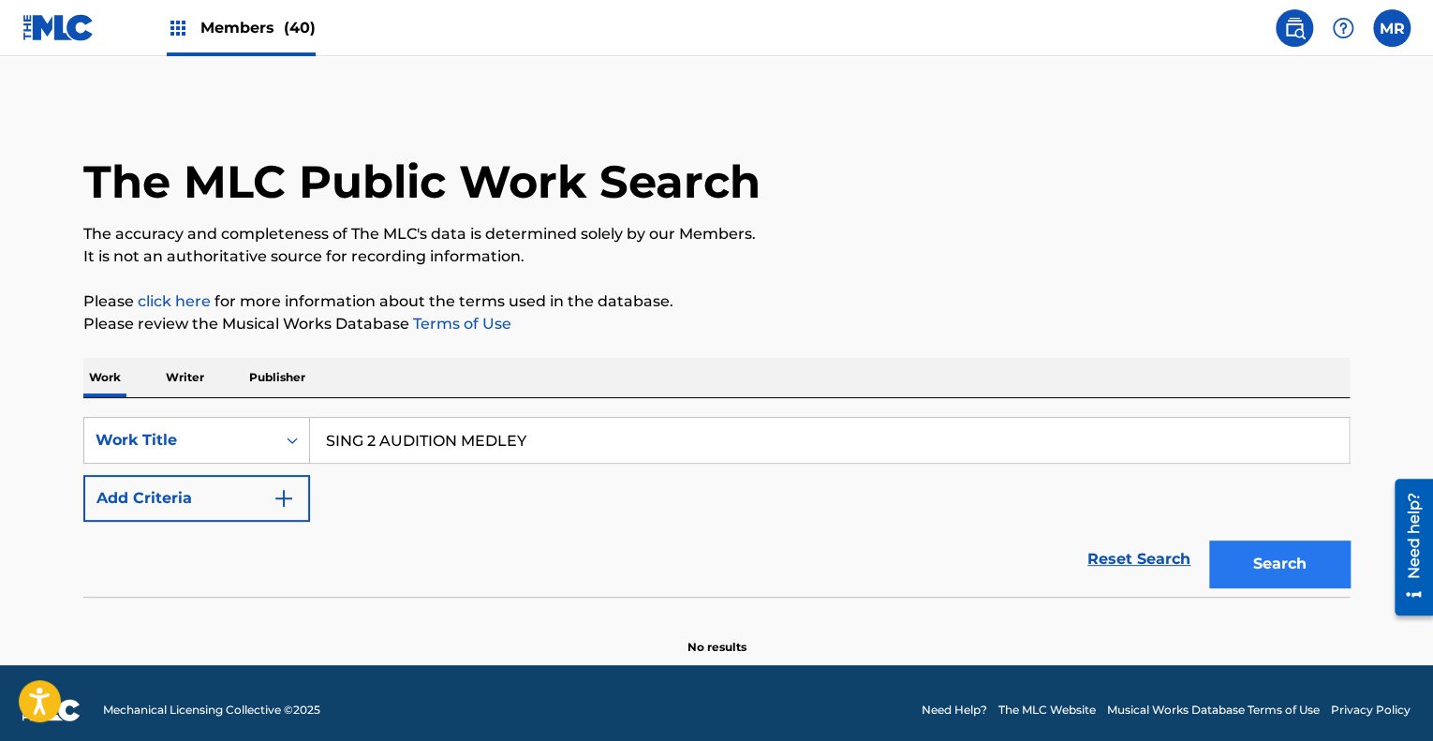
type input "SING 2 AUDITION MEDLEY"
click at [1255, 561] on button "Search" at bounding box center [1279, 563] width 140 height 47
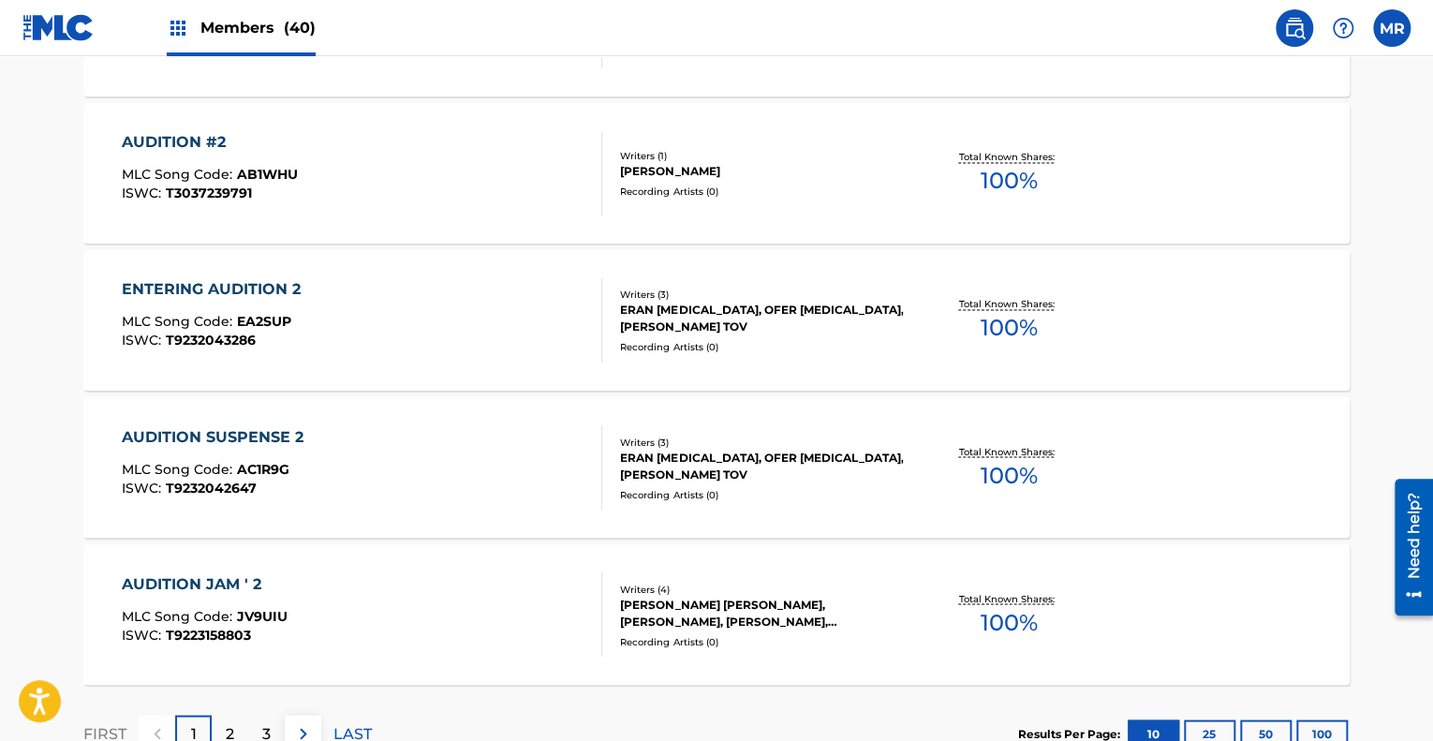
scroll to position [1551, 0]
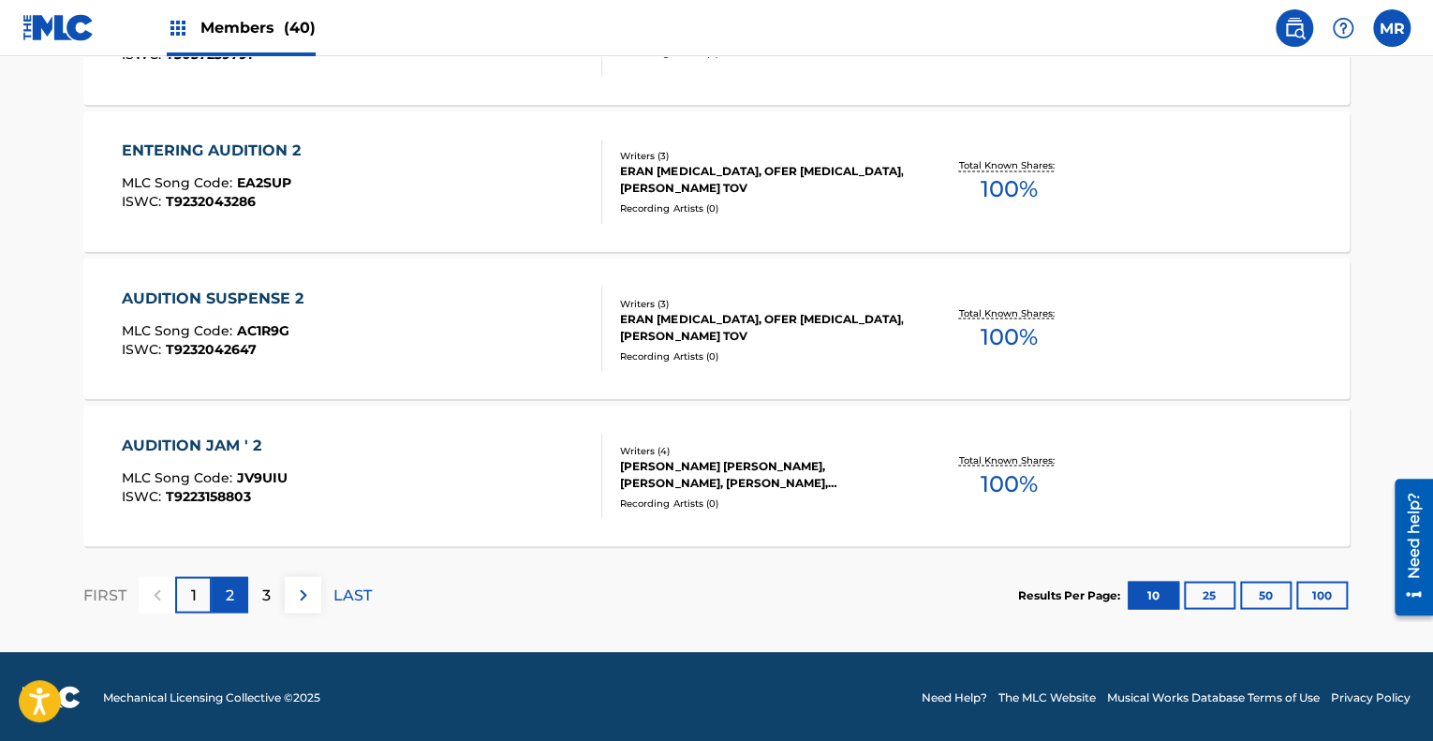
click at [226, 596] on p "2" at bounding box center [230, 594] width 8 height 22
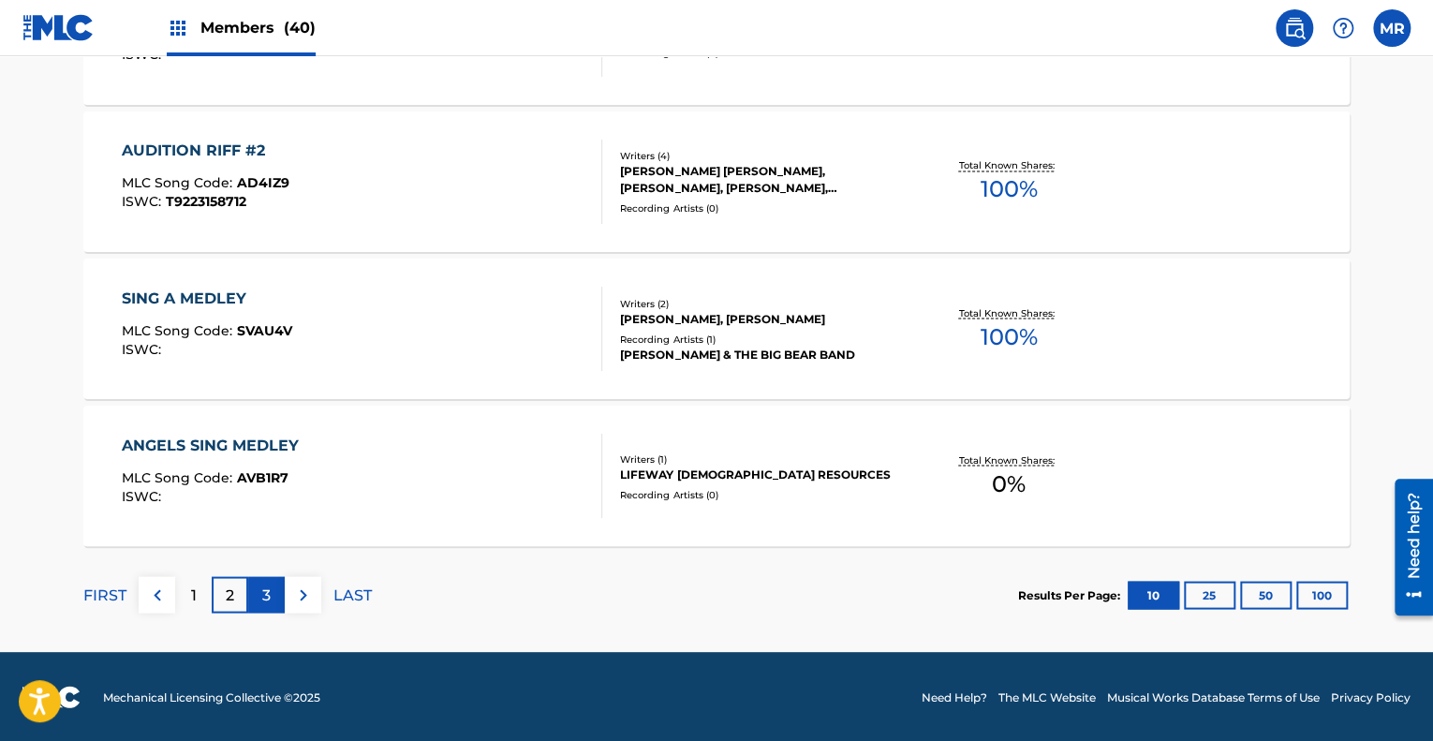
click at [265, 588] on p "3" at bounding box center [266, 594] width 8 height 22
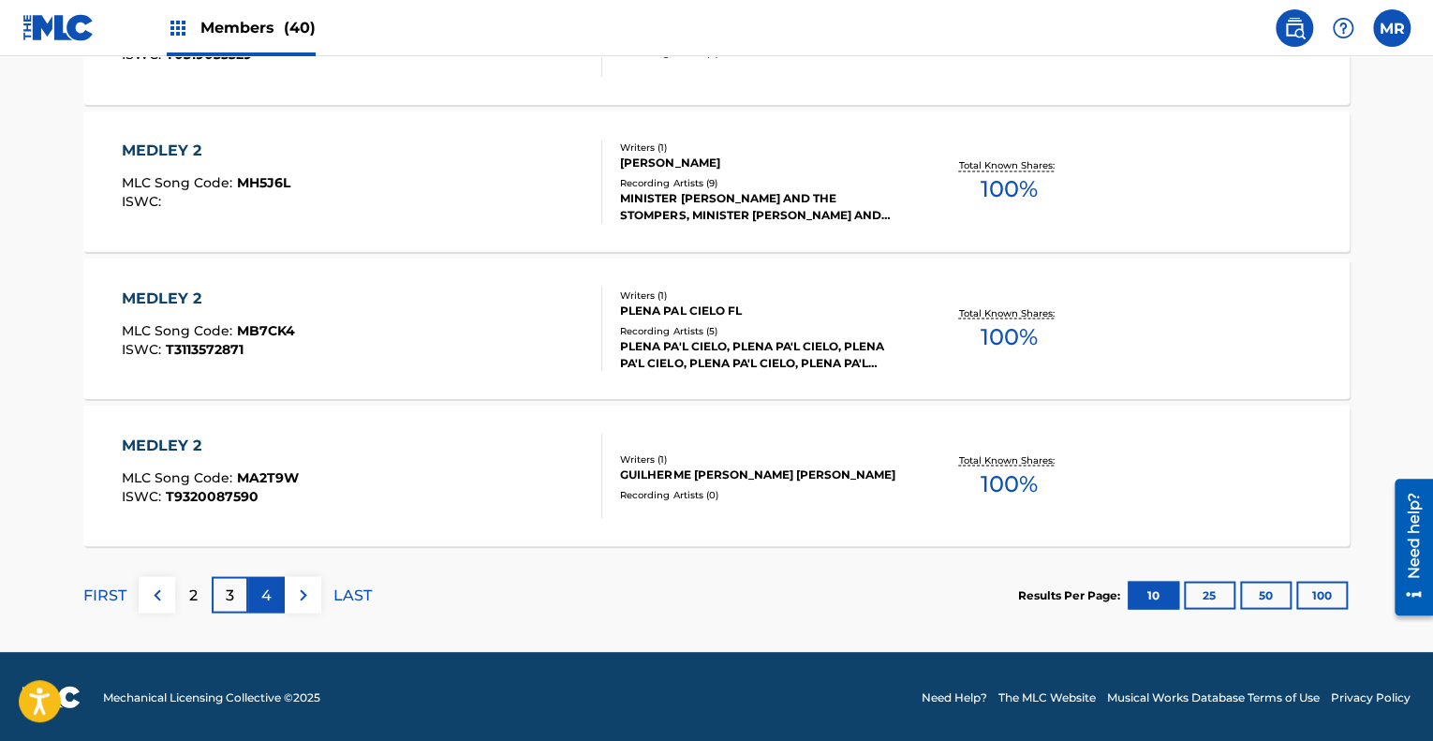
click at [273, 594] on div "4" at bounding box center [266, 594] width 37 height 37
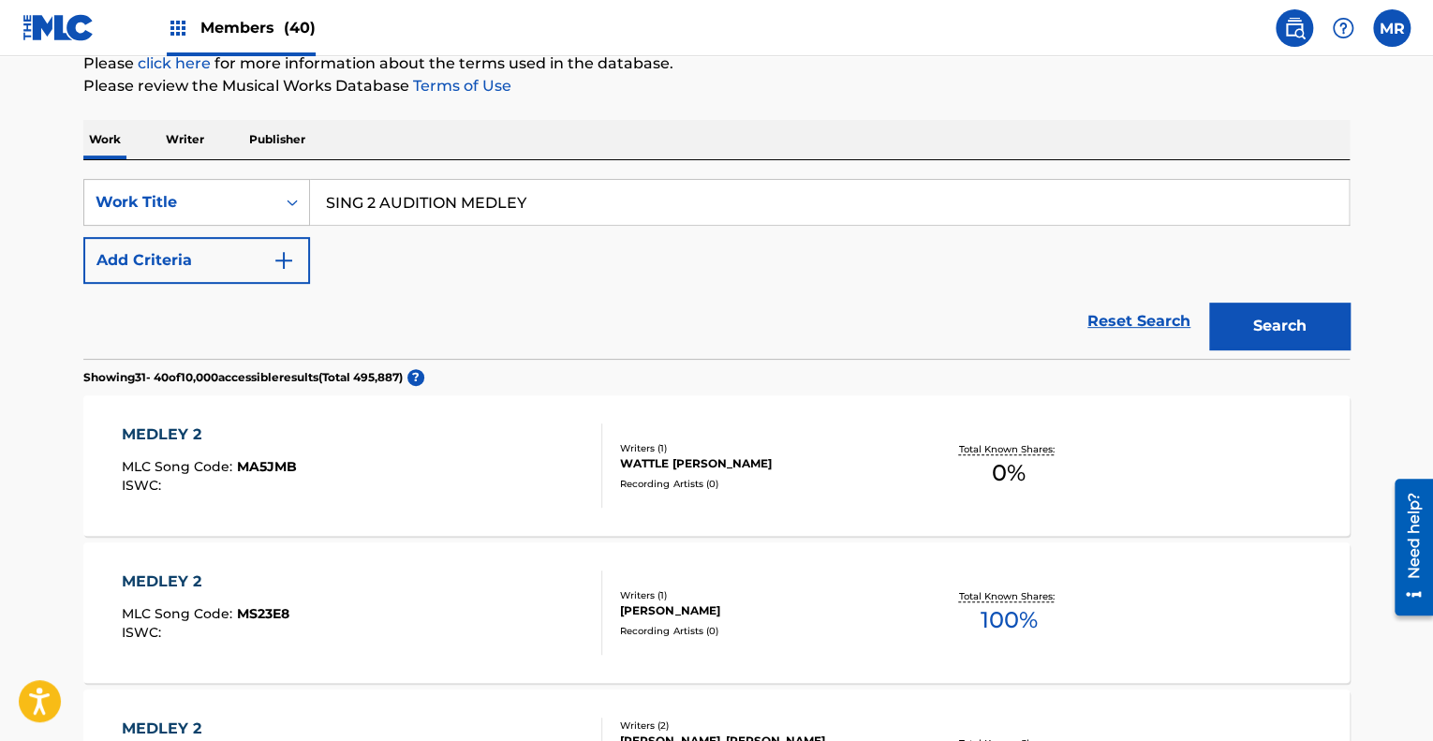
scroll to position [256, 0]
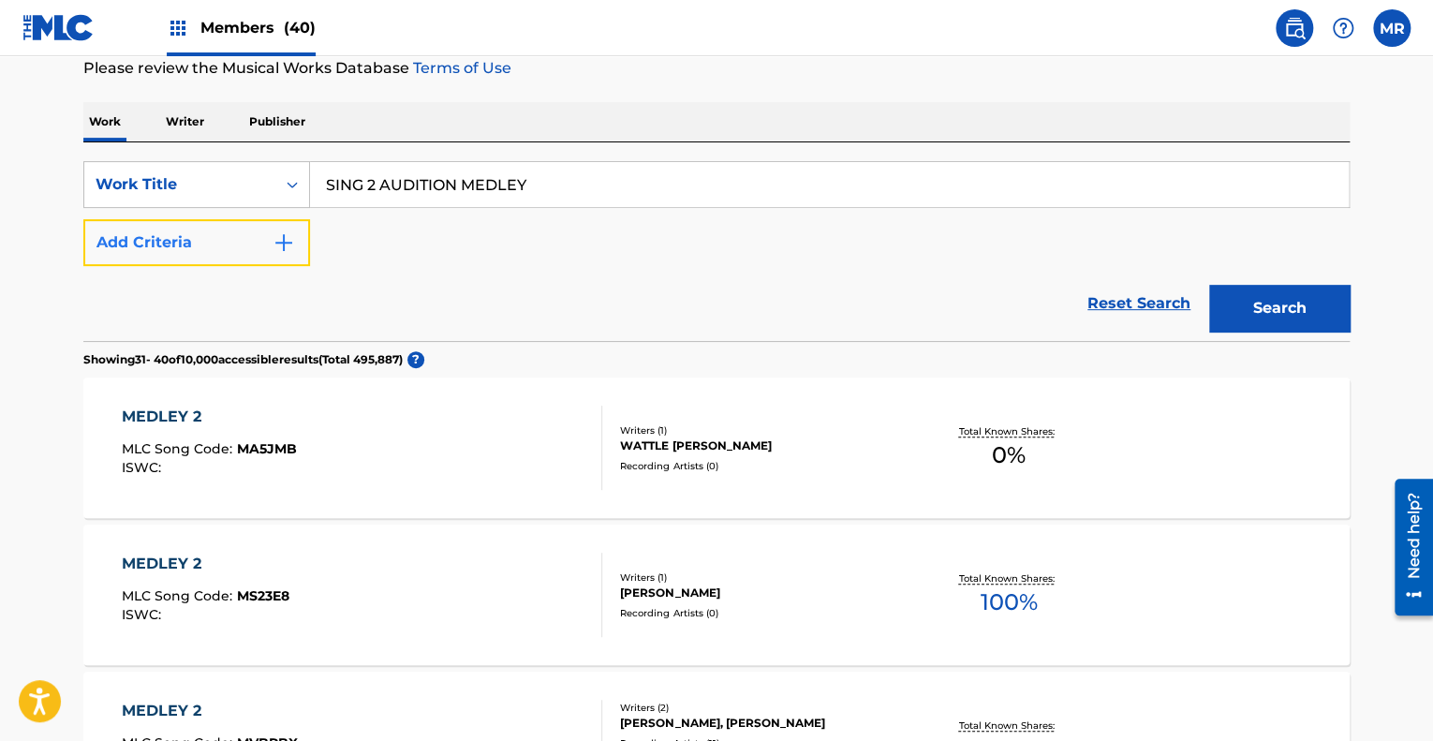
click at [288, 242] on img "Search Form" at bounding box center [283, 242] width 22 height 22
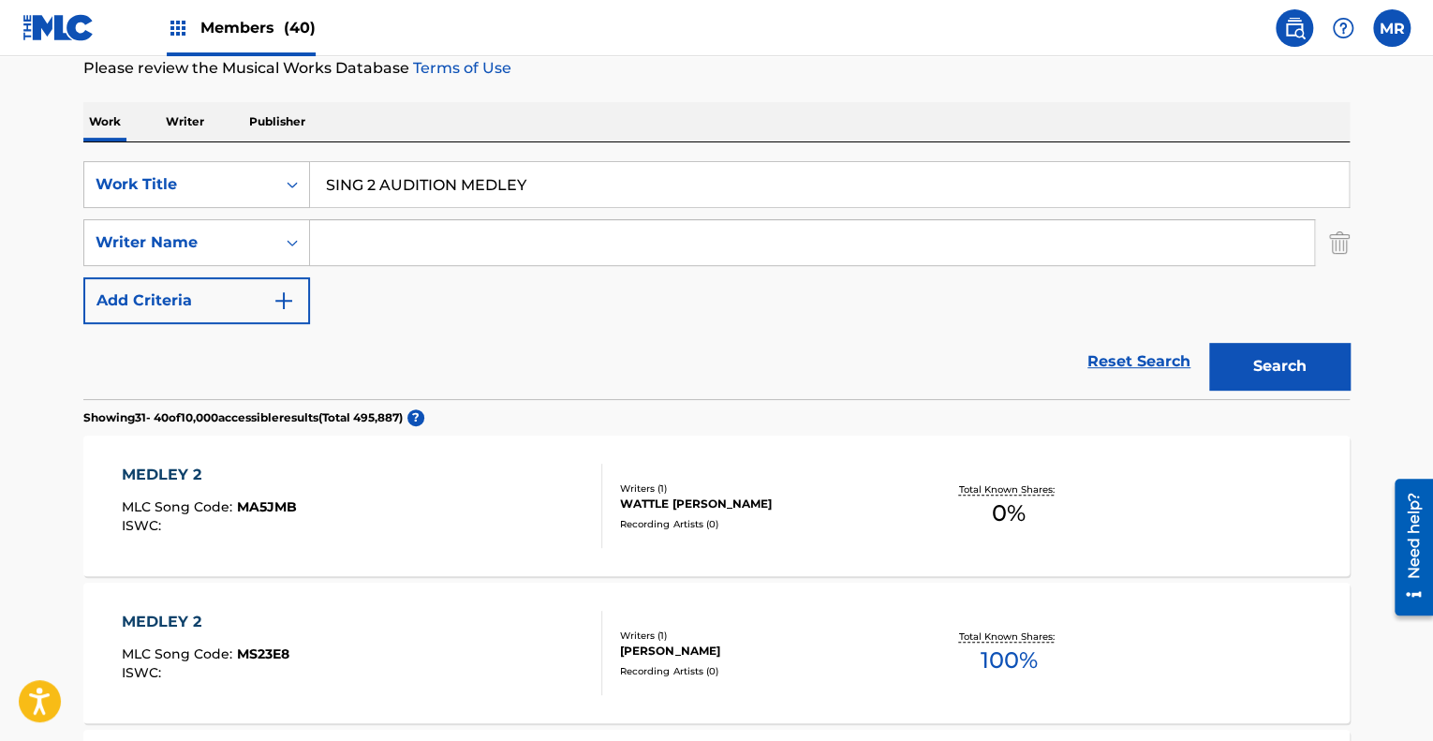
click at [331, 247] on input "Search Form" at bounding box center [812, 242] width 1004 height 45
type input "Miller"
click at [1292, 357] on button "Search" at bounding box center [1279, 366] width 140 height 47
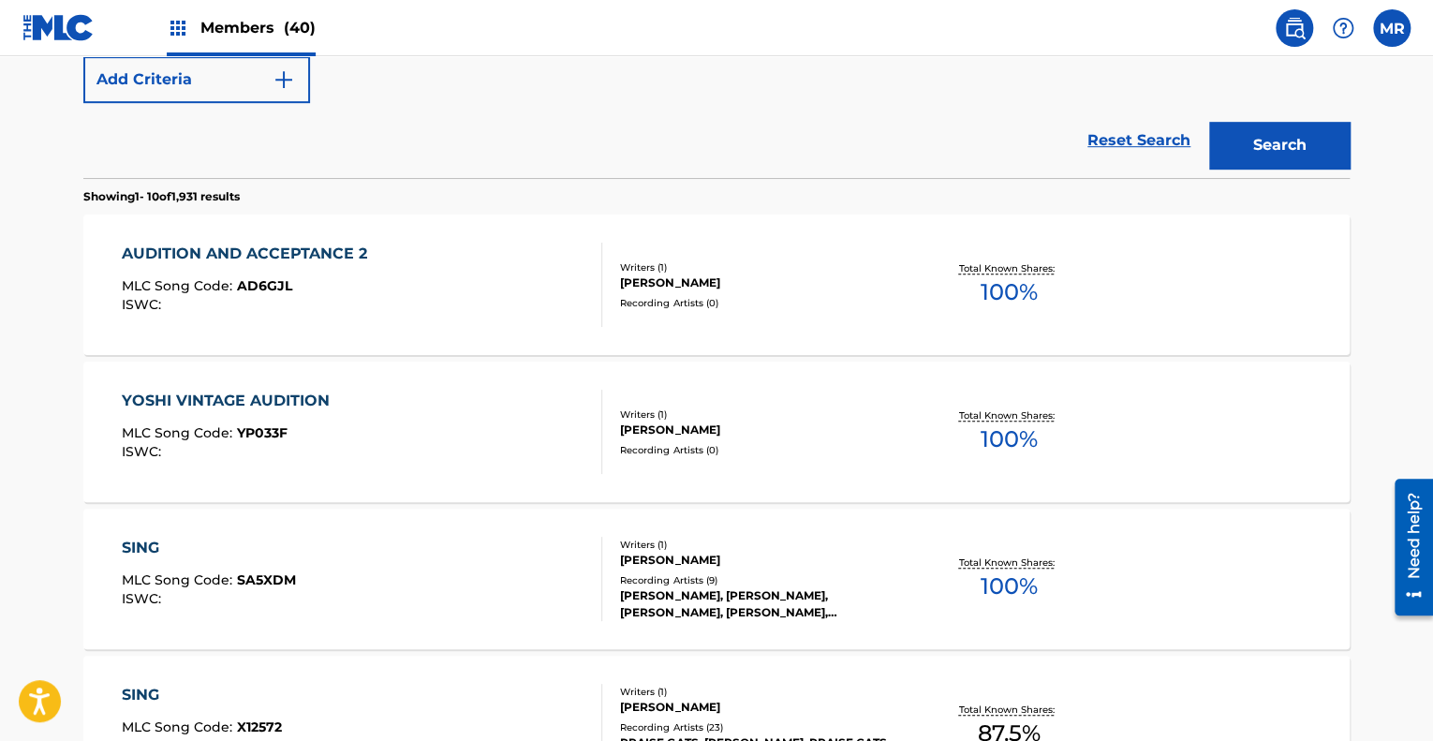
scroll to position [0, 0]
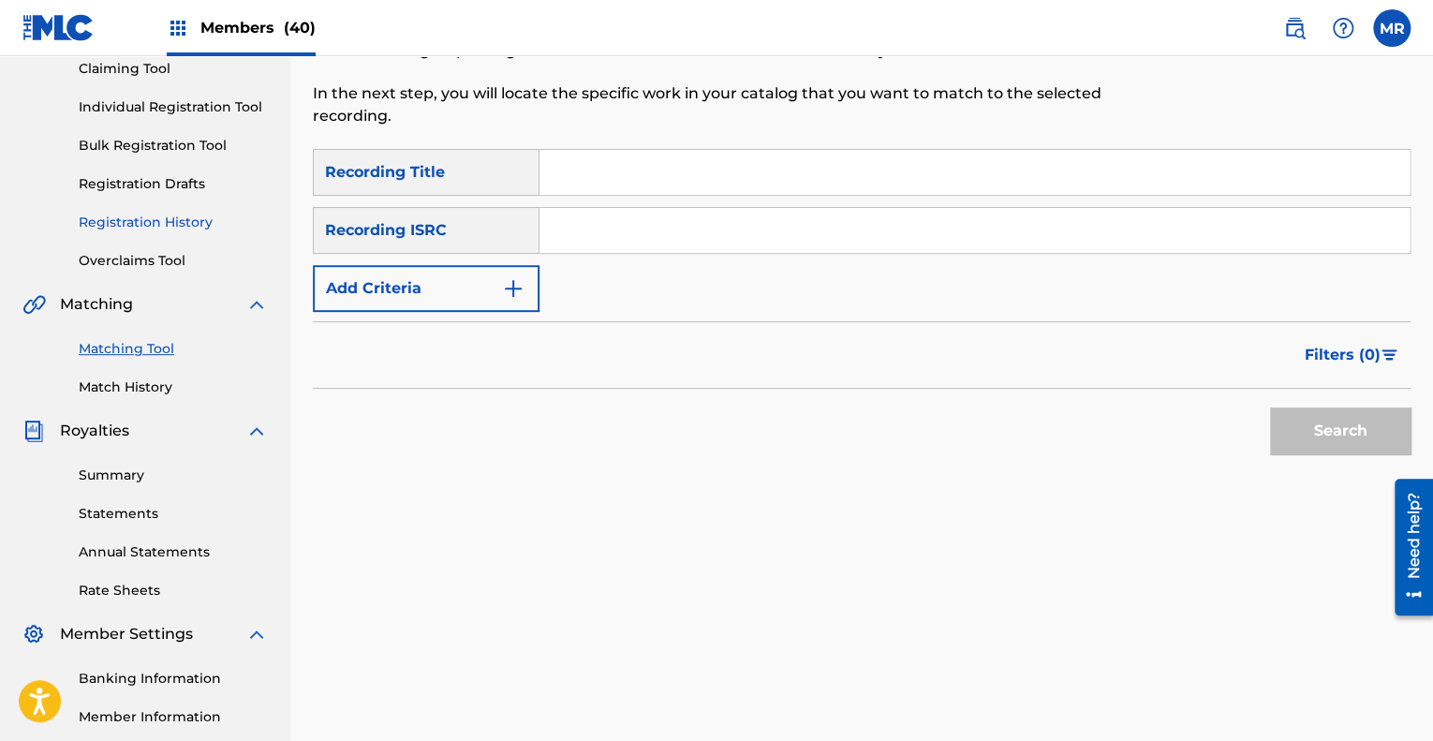
scroll to position [209, 0]
click at [120, 346] on link "Matching Tool" at bounding box center [173, 347] width 189 height 20
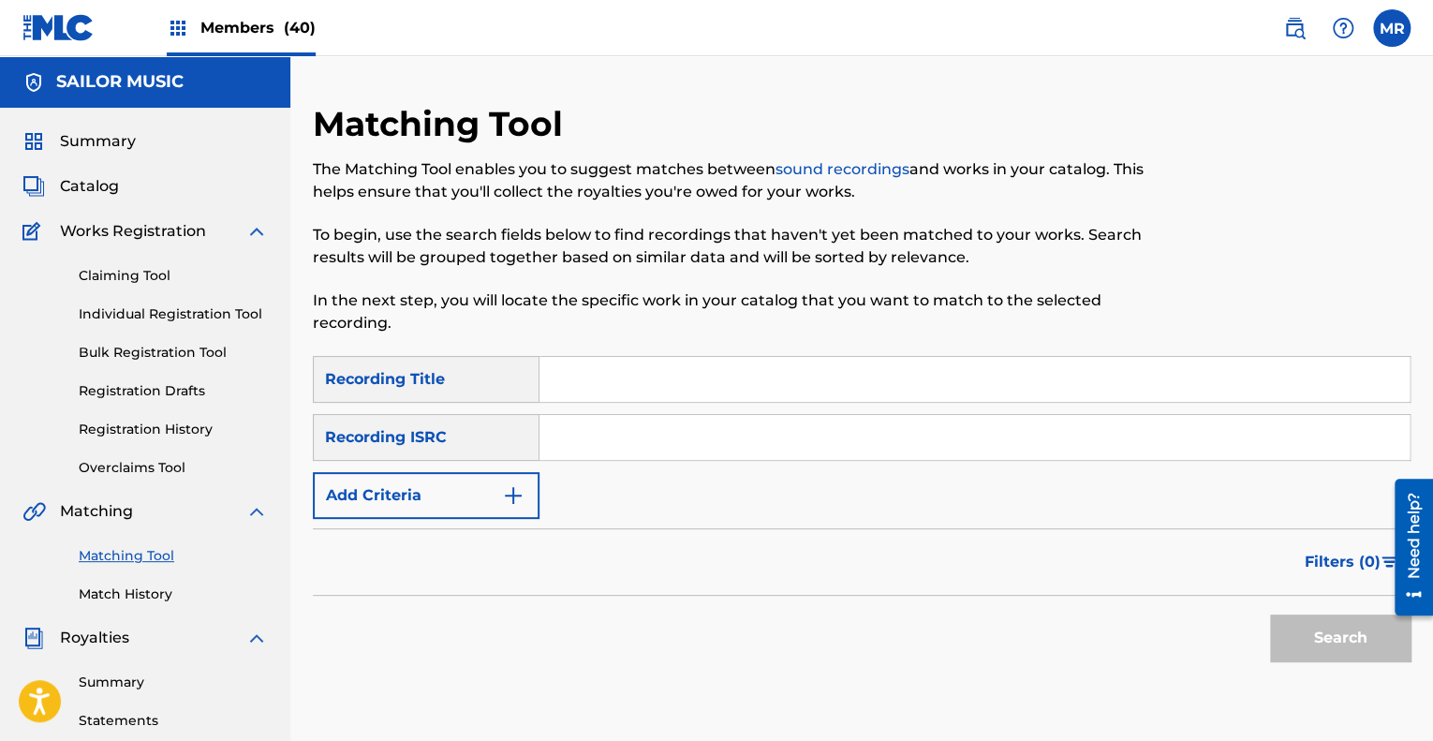
click at [592, 390] on input "Search Form" at bounding box center [974, 379] width 870 height 45
paste input "SING 2 AUDITION MEDLEY"
type input "SING 2 AUDITION MEDLEY"
click at [1320, 639] on button "Search" at bounding box center [1340, 637] width 140 height 47
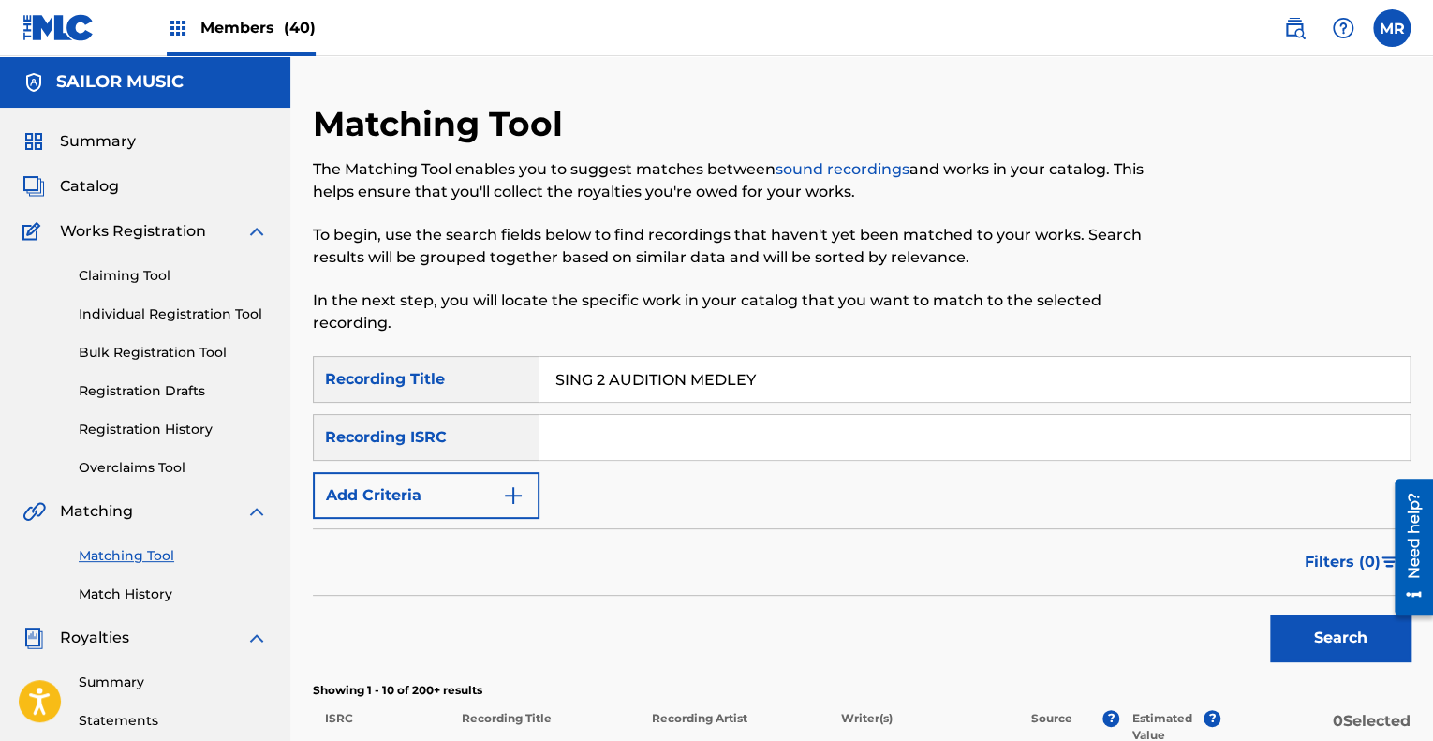
scroll to position [412, 0]
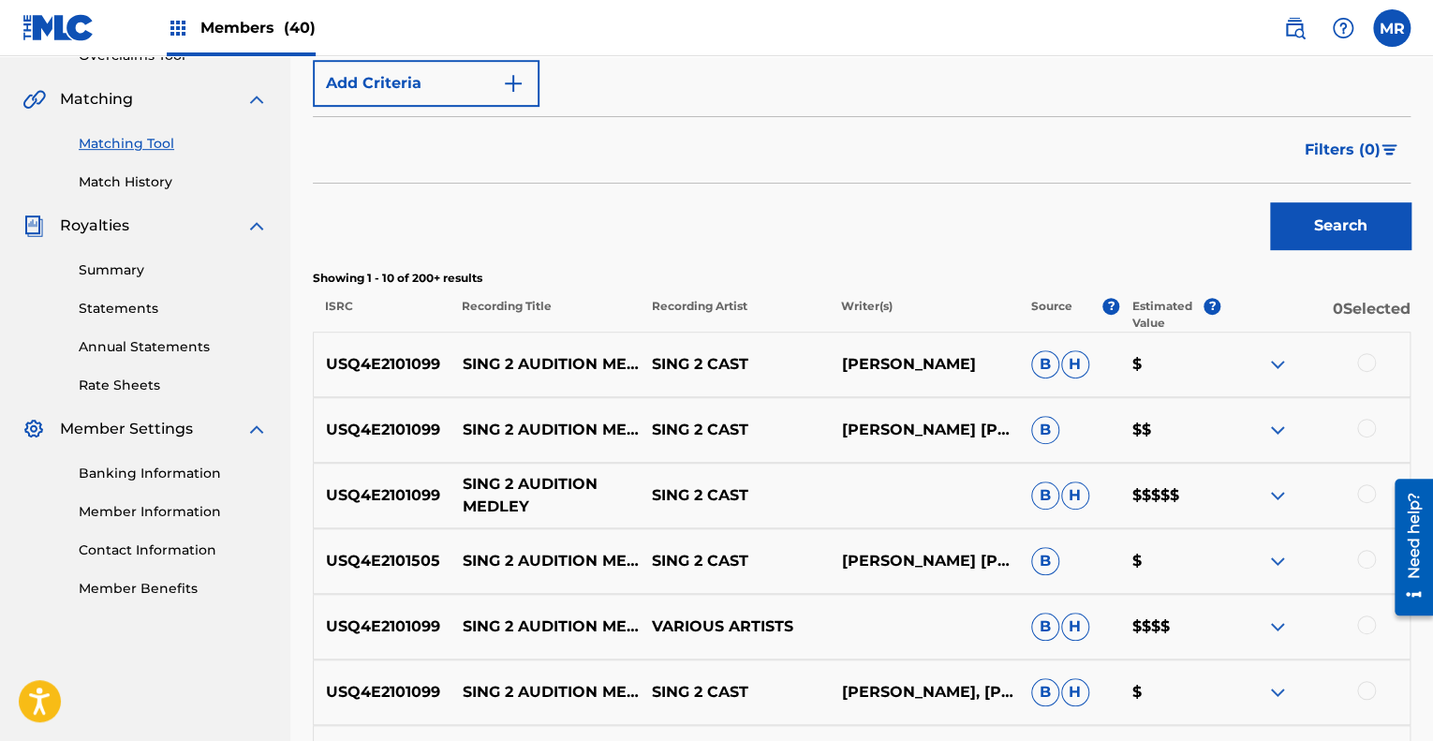
click at [563, 490] on p "SING 2 AUDITION MEDLEY" at bounding box center [544, 495] width 189 height 45
click at [1276, 492] on img at bounding box center [1277, 495] width 22 height 22
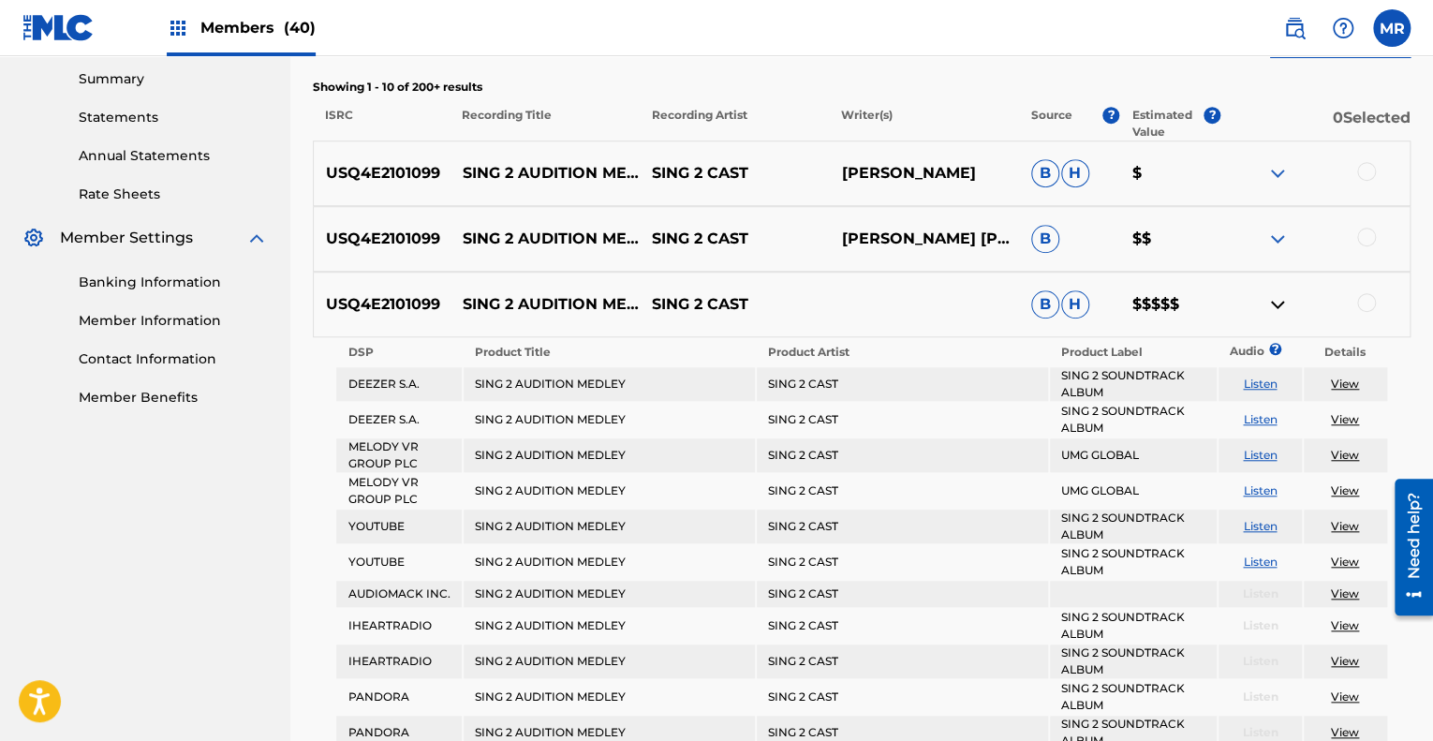
scroll to position [604, 0]
click at [1347, 377] on link "View" at bounding box center [1345, 382] width 28 height 14
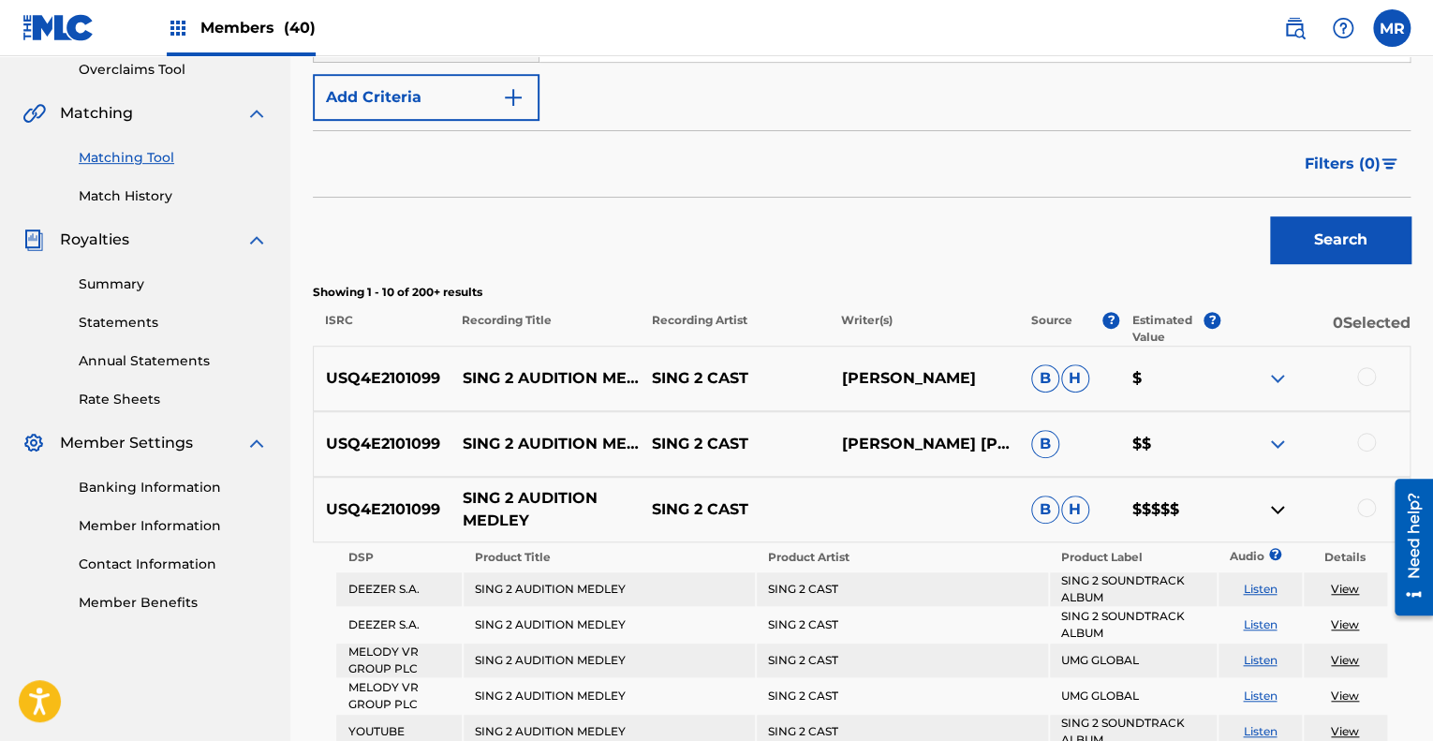
scroll to position [390, 0]
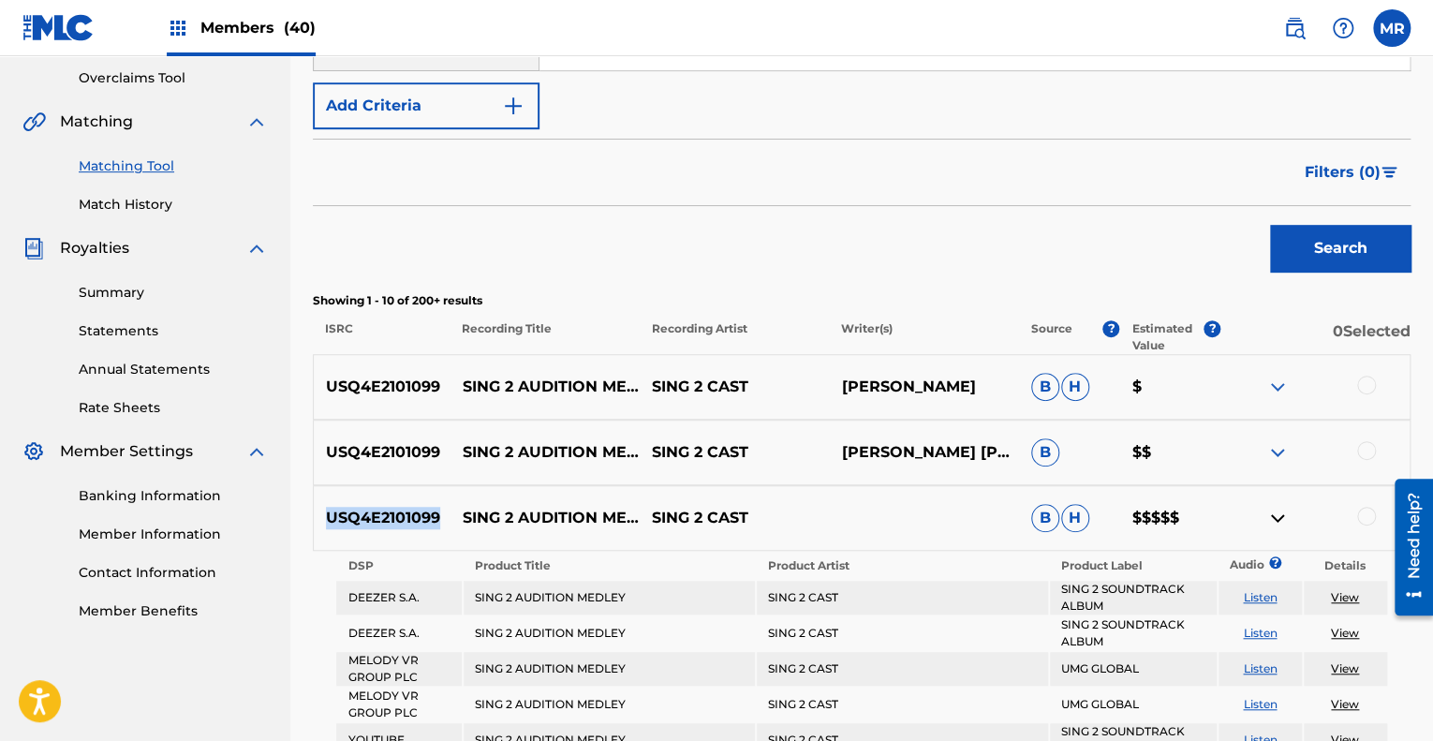
drag, startPoint x: 448, startPoint y: 523, endPoint x: 328, endPoint y: 517, distance: 120.0
click at [328, 517] on p "USQ4E2101099" at bounding box center [382, 518] width 137 height 22
copy p "USQ4E2101099"
click at [1281, 516] on img at bounding box center [1277, 518] width 22 height 22
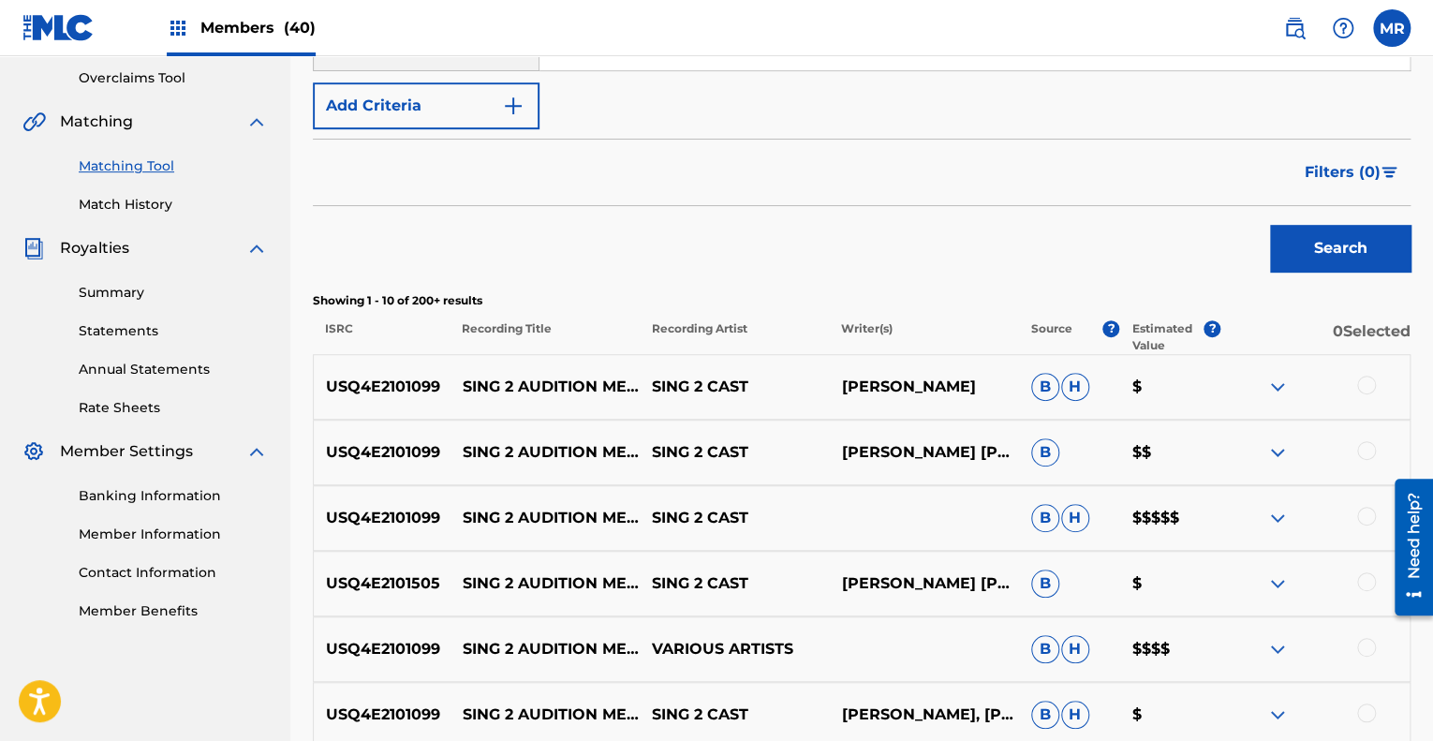
click at [836, 252] on div "Search" at bounding box center [861, 243] width 1097 height 75
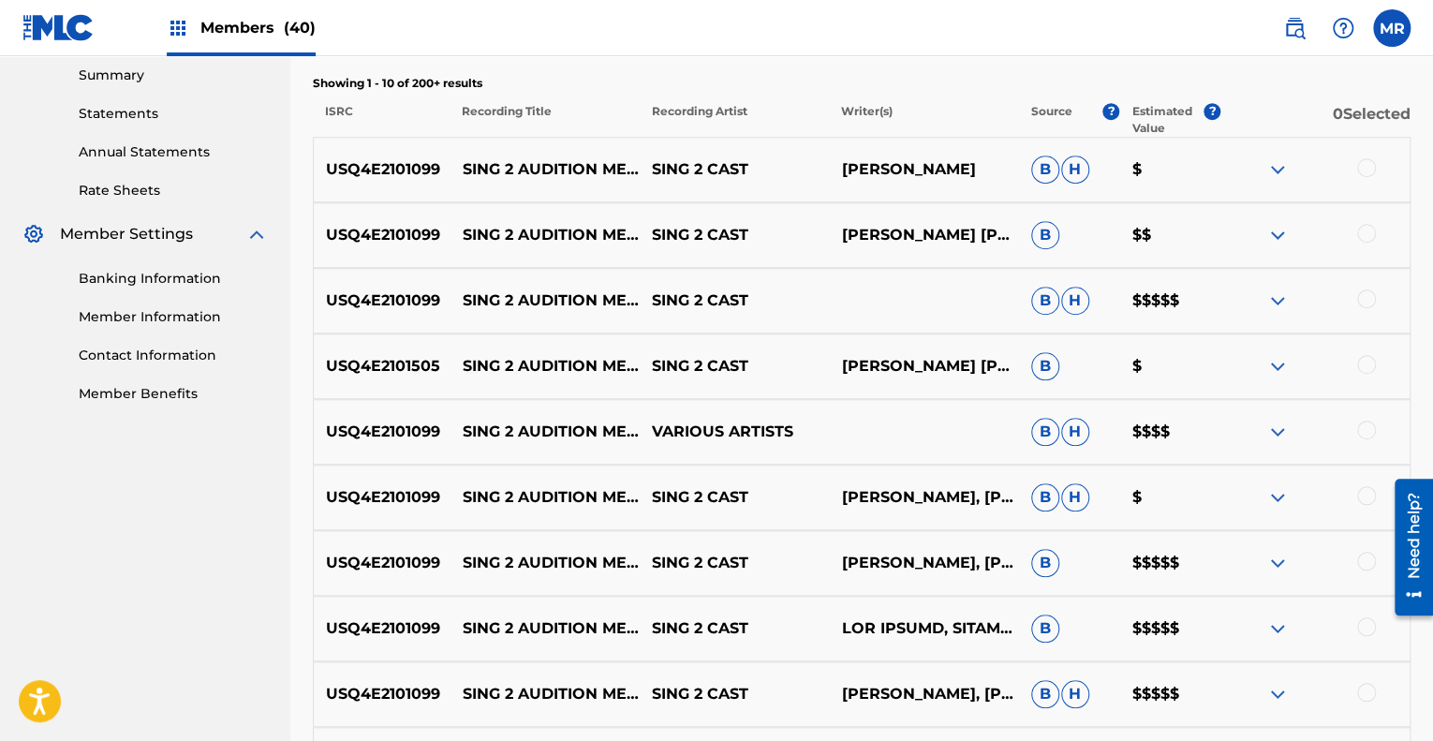
scroll to position [608, 0]
click at [1274, 295] on img at bounding box center [1277, 299] width 22 height 22
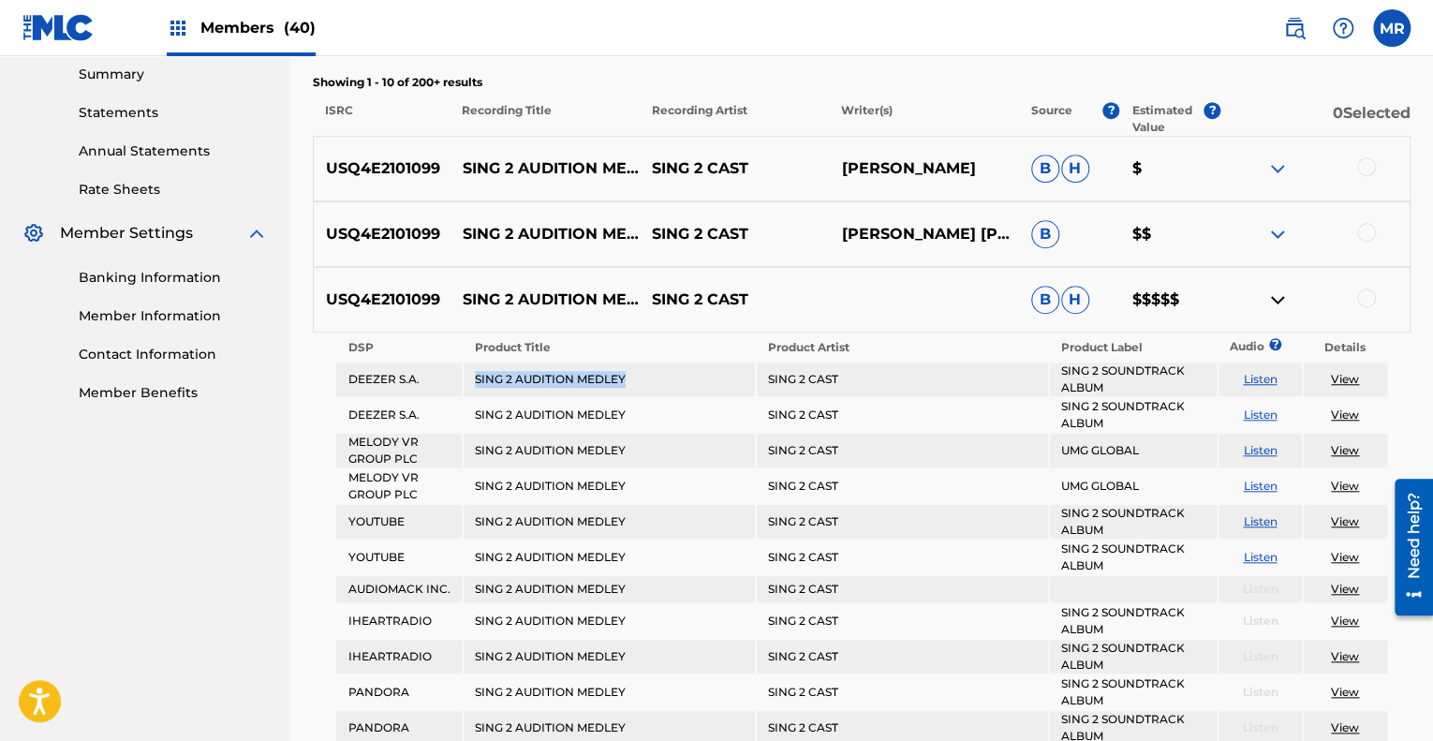
drag, startPoint x: 642, startPoint y: 381, endPoint x: 472, endPoint y: 385, distance: 170.5
click at [472, 385] on td "SING 2 AUDITION MEDLEY" at bounding box center [609, 379] width 291 height 34
copy td "SING 2 AUDITION MEDLEY"
click at [1274, 301] on img at bounding box center [1277, 299] width 22 height 22
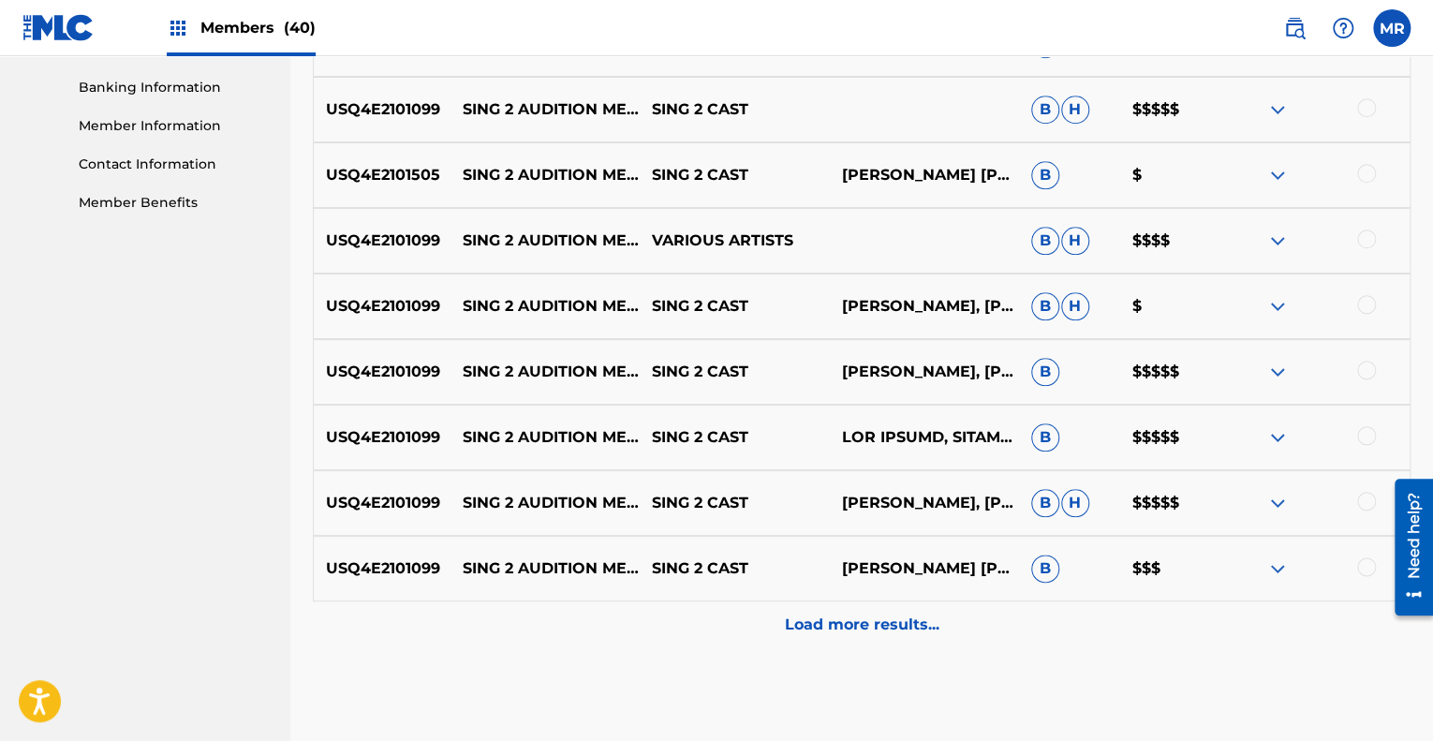
scroll to position [888, 0]
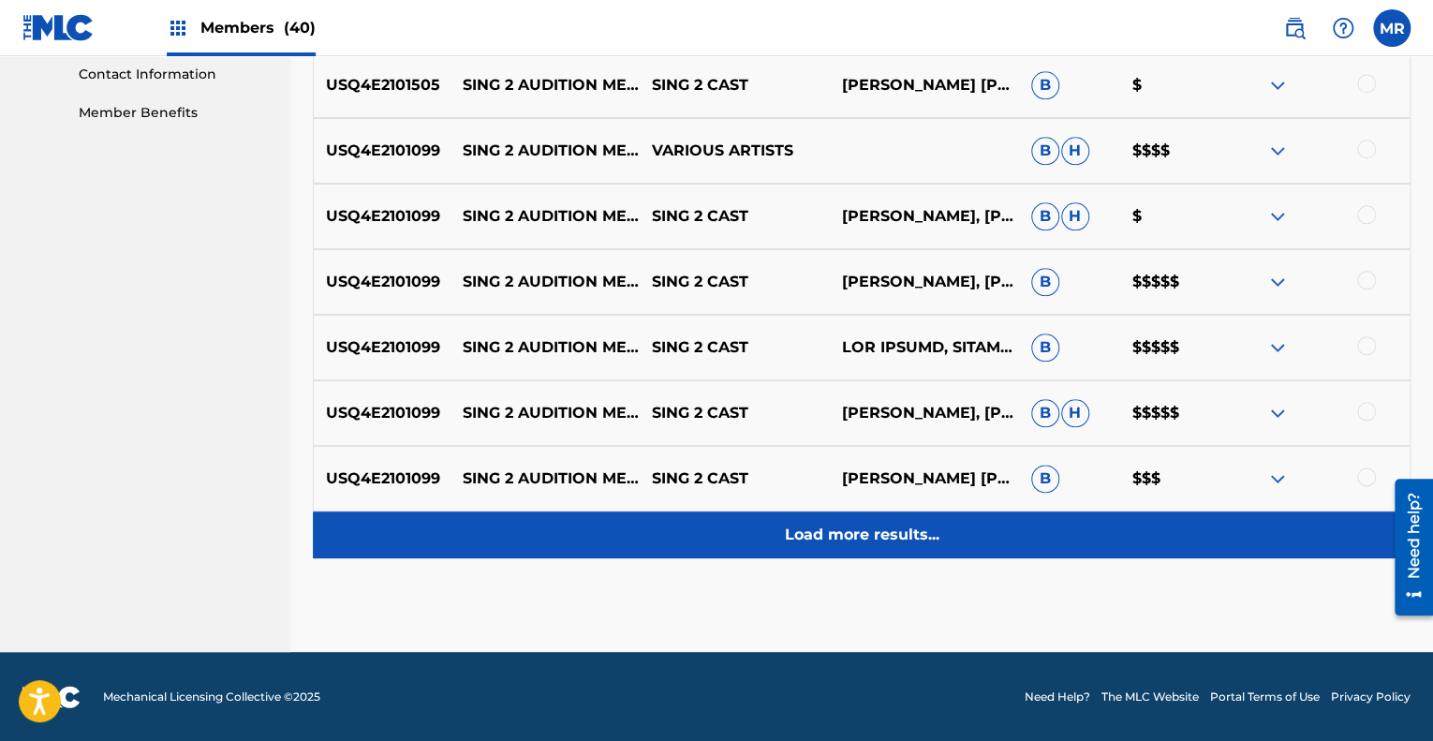
click at [826, 535] on p "Load more results..." at bounding box center [862, 534] width 155 height 22
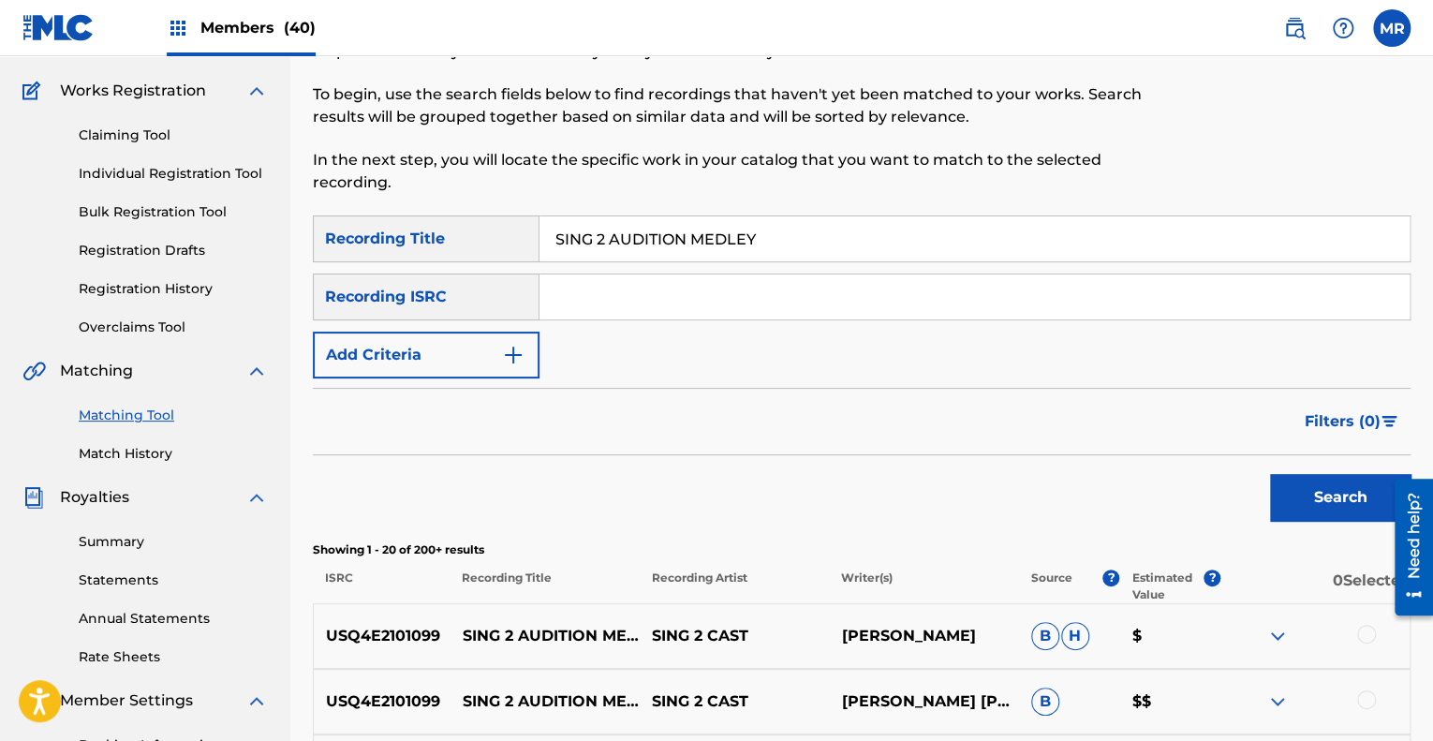
scroll to position [0, 0]
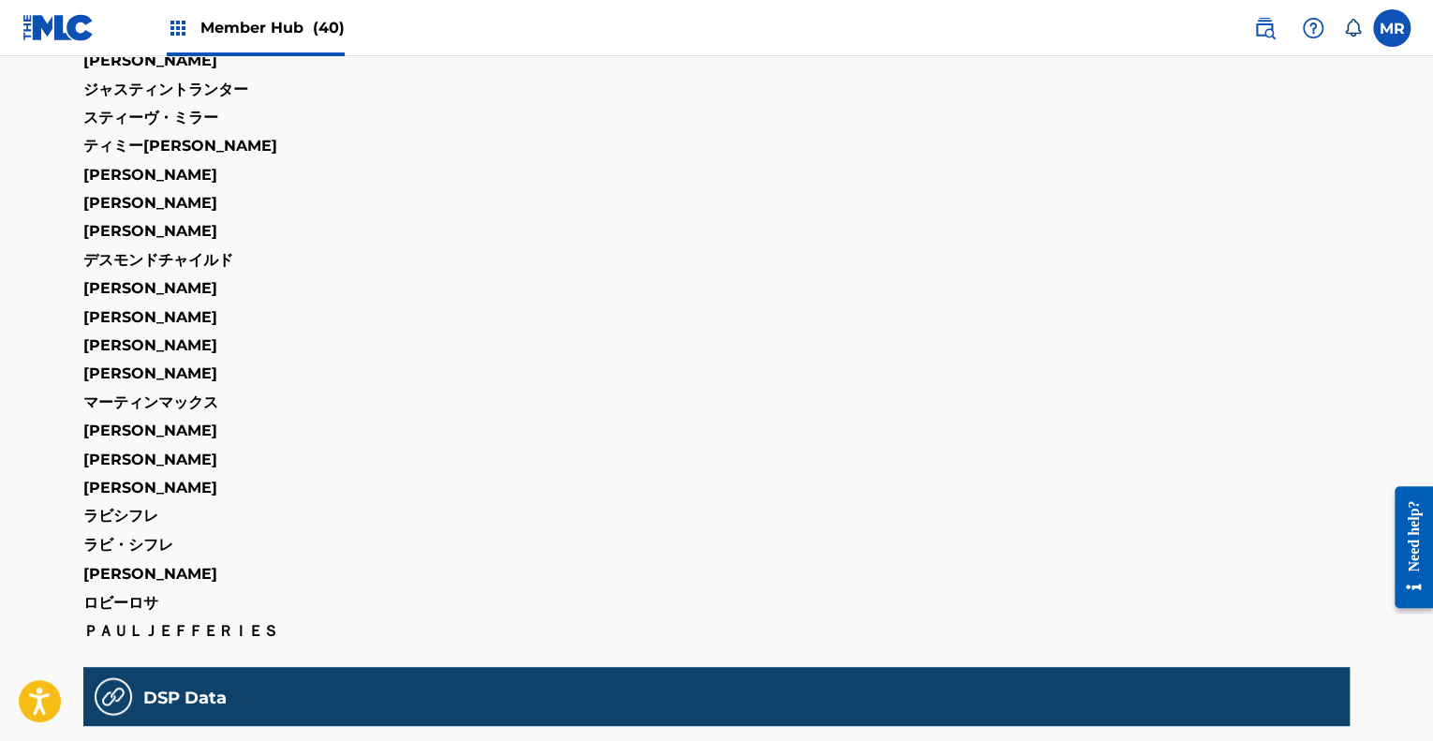
scroll to position [1804, 0]
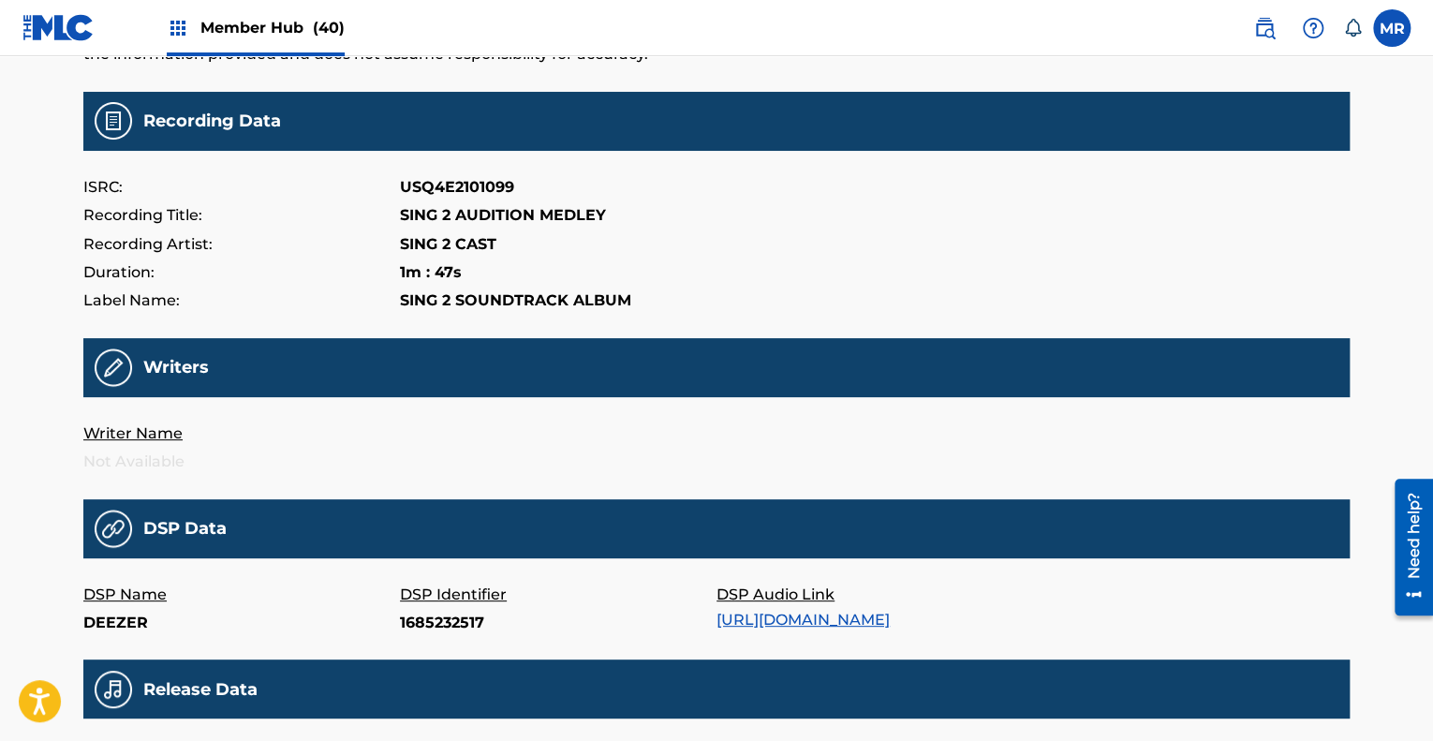
scroll to position [166, 0]
